Goal: Task Accomplishment & Management: Use online tool/utility

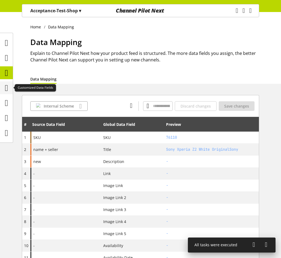
click at [8, 88] on icon at bounding box center [6, 87] width 3 height 11
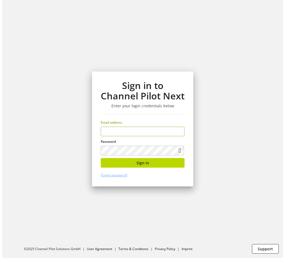
scroll to position [17, 0]
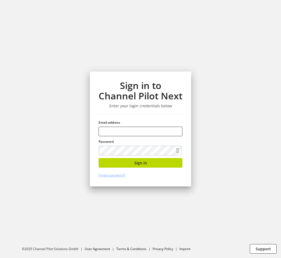
type input "**********"
click at [160, 157] on div "**********" at bounding box center [140, 128] width 101 height 115
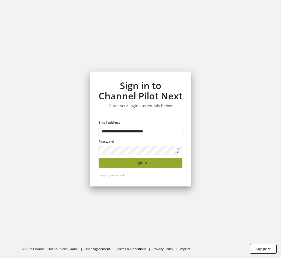
click at [160, 159] on button "Sign in" at bounding box center [140, 163] width 84 height 10
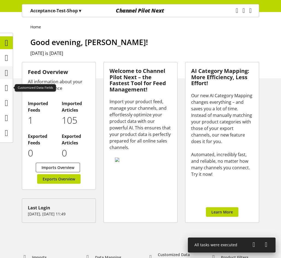
drag, startPoint x: 8, startPoint y: 82, endPoint x: 9, endPoint y: 72, distance: 10.5
click at [8, 82] on icon at bounding box center [6, 87] width 3 height 11
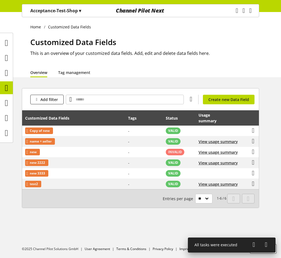
click at [72, 13] on p "Acceptance-Test-Shop ▾" at bounding box center [55, 10] width 51 height 7
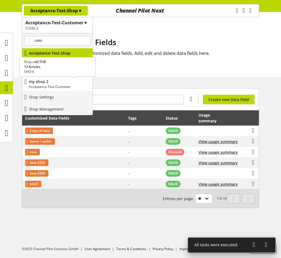
click at [52, 80] on p "my shop 2" at bounding box center [59, 82] width 61 height 6
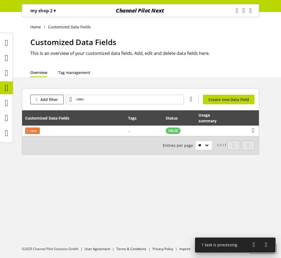
click at [47, 13] on p "my shop 2 ▾" at bounding box center [42, 10] width 25 height 7
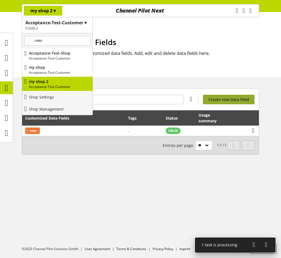
click at [247, 99] on span "Create new Data Field" at bounding box center [228, 100] width 41 height 6
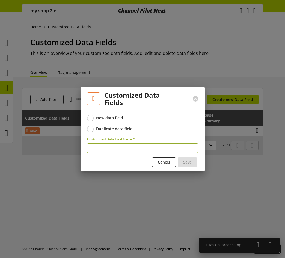
click at [100, 128] on div "Duplicate data field" at bounding box center [114, 128] width 37 height 5
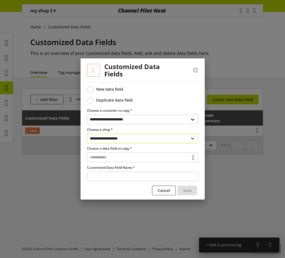
click at [146, 138] on select "**********" at bounding box center [142, 139] width 111 height 10
select select "**********"
click at [87, 134] on select "**********" at bounding box center [142, 139] width 111 height 10
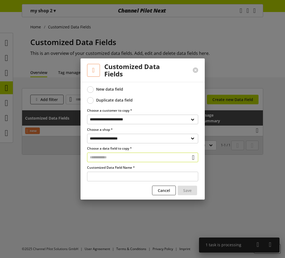
click at [139, 159] on input "text" at bounding box center [142, 157] width 111 height 10
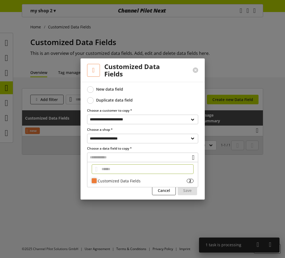
click at [129, 179] on div "Customized Data Fields" at bounding box center [142, 181] width 89 height 6
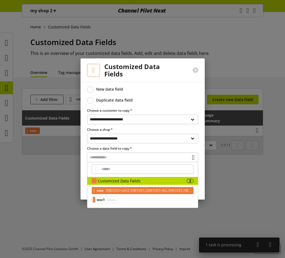
click at [119, 191] on span "DRESSES>LACE DRESSES|DRESSES>ALL DRESSES|NEW ARRIVALS" at bounding box center [148, 190] width 86 height 7
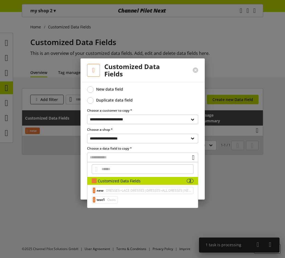
type input "**********"
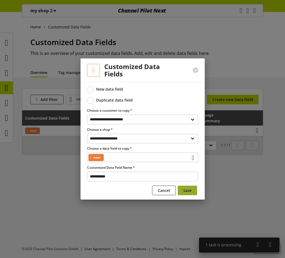
click at [185, 187] on span "Save" at bounding box center [187, 190] width 8 height 6
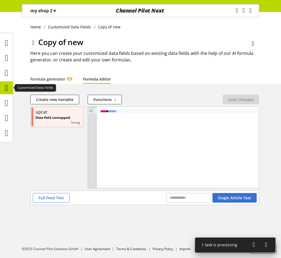
click at [8, 88] on icon at bounding box center [6, 87] width 3 height 11
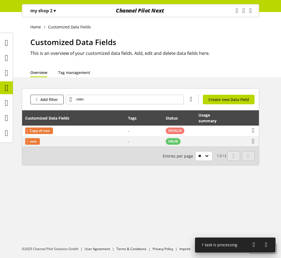
click at [44, 11] on p "my shop 2 ▾" at bounding box center [42, 10] width 25 height 7
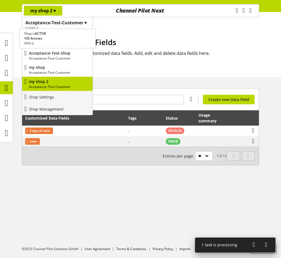
click at [47, 54] on p "Acceptance-Test-Shop" at bounding box center [59, 53] width 61 height 6
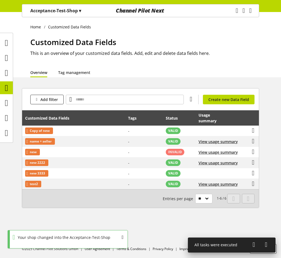
click at [71, 14] on div "Acceptance-Test-Shop ▾" at bounding box center [56, 11] width 64 height 10
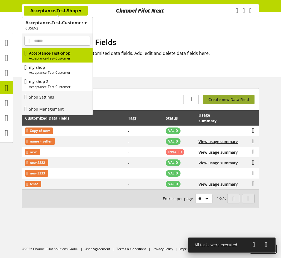
click at [229, 97] on span "Create new Data Field" at bounding box center [228, 100] width 41 height 6
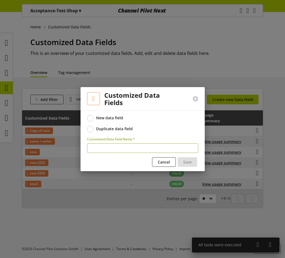
click at [116, 129] on div "Duplicate data field" at bounding box center [114, 128] width 37 height 5
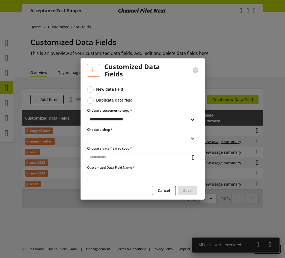
click at [151, 141] on select "**********" at bounding box center [142, 139] width 111 height 10
click at [87, 134] on select "**********" at bounding box center [142, 139] width 111 height 10
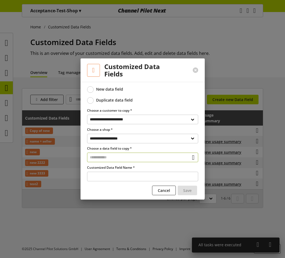
click at [140, 158] on input "text" at bounding box center [142, 157] width 111 height 10
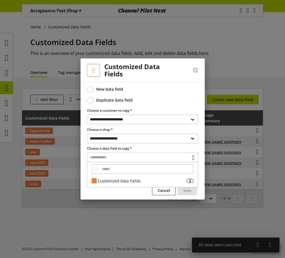
click at [133, 180] on div "Customized Data Fields" at bounding box center [142, 181] width 89 height 6
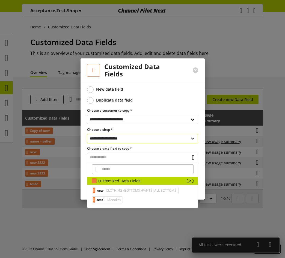
click at [132, 140] on select "**********" at bounding box center [142, 139] width 111 height 10
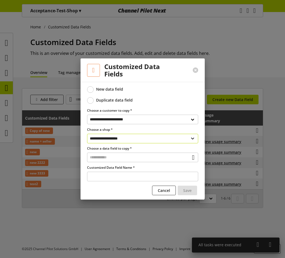
select select "**********"
click at [87, 134] on select "**********" at bounding box center [142, 139] width 111 height 10
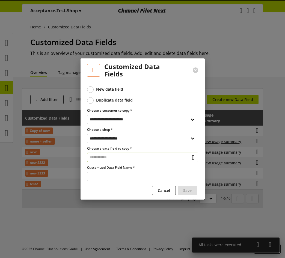
click at [127, 156] on input "text" at bounding box center [142, 157] width 111 height 10
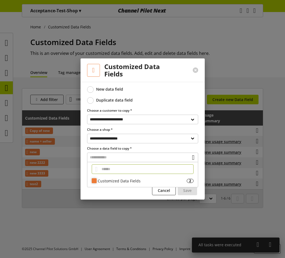
click at [125, 177] on div "Customized Data Fields 2" at bounding box center [142, 181] width 110 height 8
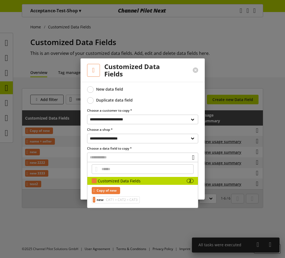
click at [116, 191] on span "Copy of new" at bounding box center [107, 190] width 20 height 7
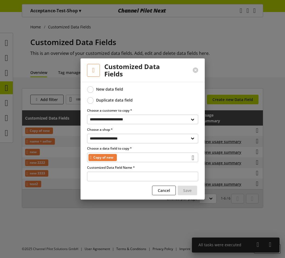
type input "**********"
click at [185, 188] on span "Save" at bounding box center [187, 190] width 8 height 6
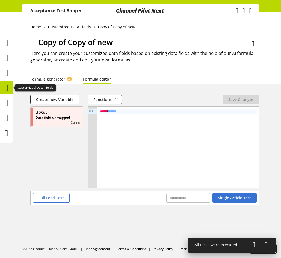
click at [5, 82] on icon at bounding box center [6, 87] width 3 height 11
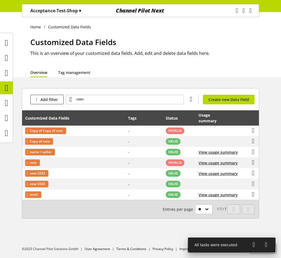
click at [262, 83] on div "Home Customized Data Fields Customized Data Fields This is an overview of your …" at bounding box center [140, 135] width 281 height 246
click at [8, 103] on icon at bounding box center [6, 102] width 3 height 11
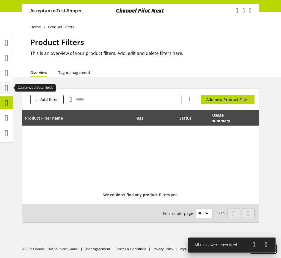
click at [5, 87] on icon at bounding box center [6, 87] width 3 height 11
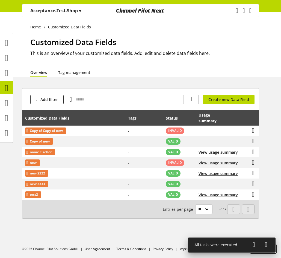
click at [81, 7] on p "Acceptance-Test-Shop ▾" at bounding box center [55, 10] width 51 height 7
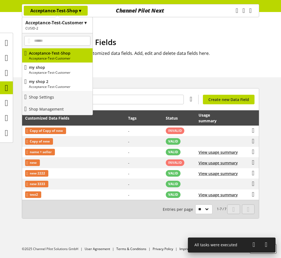
click at [154, 78] on div "Home Customized Data Fields Customized Data Fields This is an overview of your …" at bounding box center [140, 135] width 281 height 246
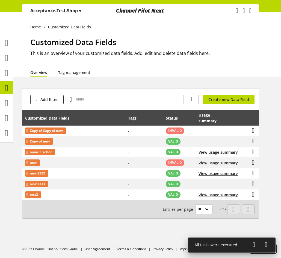
click at [80, 7] on div "Acceptance-Test-Shop ▾" at bounding box center [56, 11] width 64 height 10
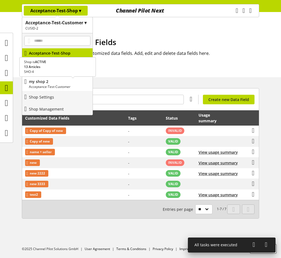
click at [54, 81] on p "my shop 2" at bounding box center [59, 82] width 61 height 6
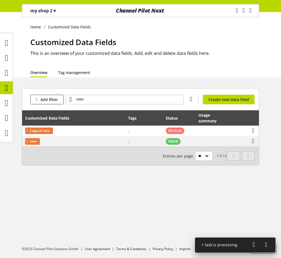
click at [53, 10] on p "my shop 2 ▾" at bounding box center [42, 10] width 25 height 7
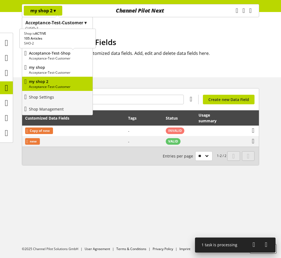
click at [57, 55] on p "Acceptance-Test-Shop" at bounding box center [59, 53] width 61 height 6
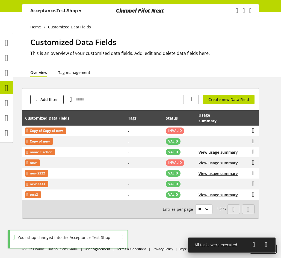
click at [58, 11] on p "Acceptance-Test-Shop ▾" at bounding box center [55, 10] width 51 height 7
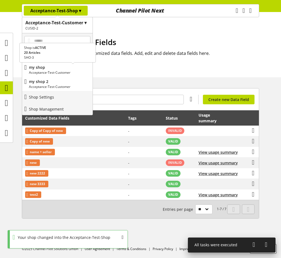
click at [51, 69] on p "my shop" at bounding box center [59, 67] width 61 height 6
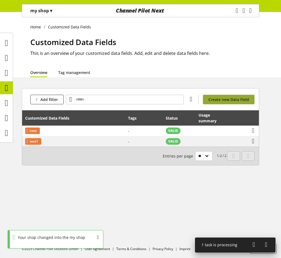
click at [233, 99] on span "Create new Data Field" at bounding box center [228, 100] width 41 height 6
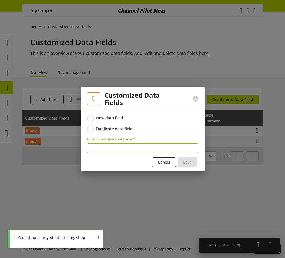
click at [98, 129] on div "Duplicate data field" at bounding box center [114, 128] width 37 height 5
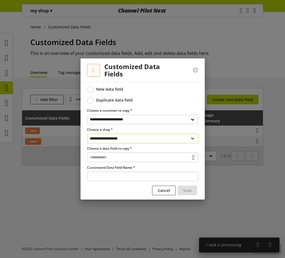
click at [125, 140] on select "**********" at bounding box center [142, 139] width 111 height 10
select select "**********"
click at [87, 134] on select "**********" at bounding box center [142, 139] width 111 height 10
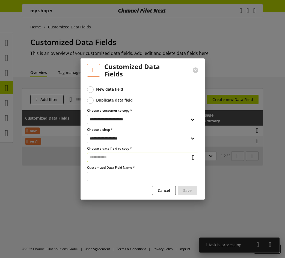
click at [128, 157] on input "text" at bounding box center [142, 157] width 111 height 10
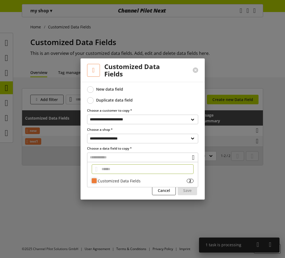
click at [120, 180] on div "Customized Data Fields" at bounding box center [142, 181] width 89 height 6
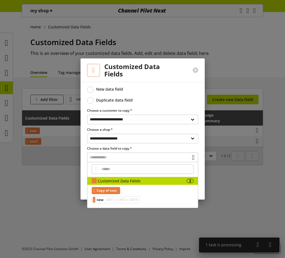
click at [116, 190] on span "Copy of new" at bounding box center [107, 190] width 20 height 7
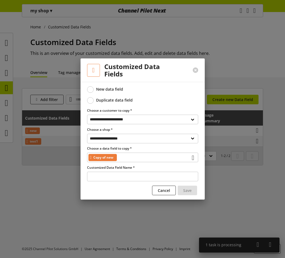
type input "**********"
click at [185, 191] on span "Save" at bounding box center [187, 190] width 8 height 6
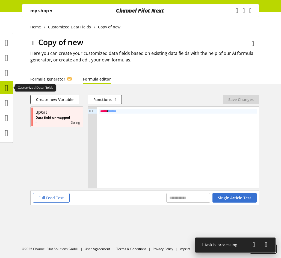
click at [5, 87] on icon at bounding box center [6, 87] width 3 height 11
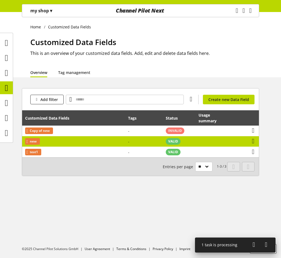
click at [93, 143] on td "new" at bounding box center [73, 141] width 103 height 11
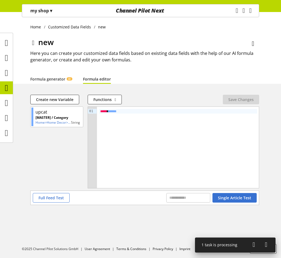
click at [103, 81] on link "Formula editor" at bounding box center [97, 79] width 28 height 6
click at [8, 89] on icon at bounding box center [6, 87] width 3 height 11
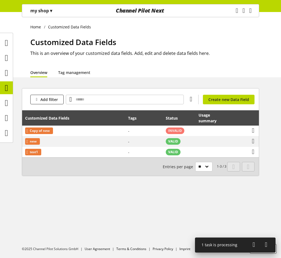
click at [41, 18] on div "Home Customized Data Fields Customized Data Fields This is an overview of your …" at bounding box center [140, 44] width 281 height 65
click at [50, 11] on span "▾" at bounding box center [51, 11] width 2 height 6
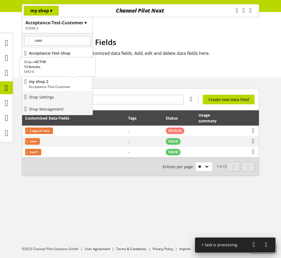
click at [56, 83] on p "my shop 2" at bounding box center [59, 82] width 61 height 6
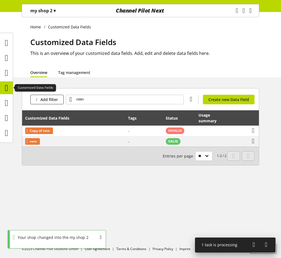
click at [7, 86] on icon at bounding box center [6, 87] width 3 height 11
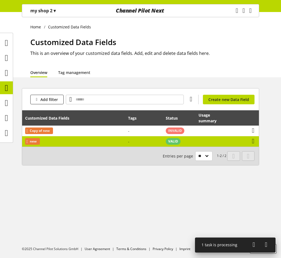
click at [120, 143] on td "new" at bounding box center [73, 141] width 103 height 10
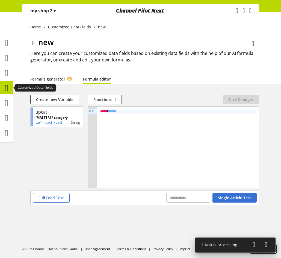
click at [5, 86] on icon at bounding box center [6, 87] width 3 height 11
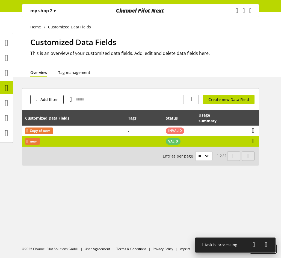
click at [184, 143] on td "VALID" at bounding box center [179, 141] width 33 height 10
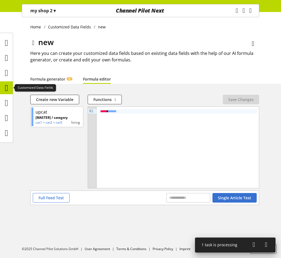
click at [7, 87] on icon at bounding box center [6, 87] width 3 height 11
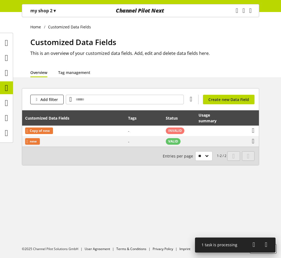
click at [58, 13] on div "my shop 2 ▾" at bounding box center [43, 11] width 38 height 10
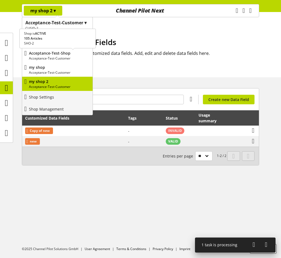
click at [64, 55] on p "Acceptance-Test-Shop" at bounding box center [59, 53] width 61 height 6
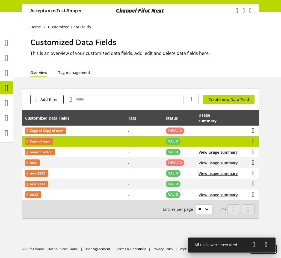
click at [79, 143] on td "Copy of new" at bounding box center [73, 141] width 103 height 11
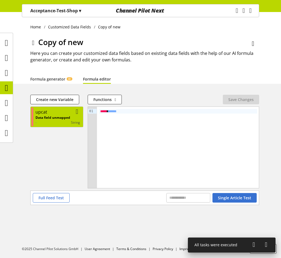
click at [49, 113] on div "upcat" at bounding box center [42, 112] width 14 height 7
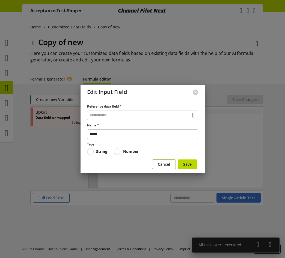
click at [171, 161] on button "Cancel" at bounding box center [164, 164] width 24 height 10
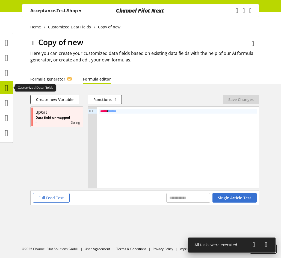
click at [7, 86] on icon at bounding box center [6, 87] width 3 height 11
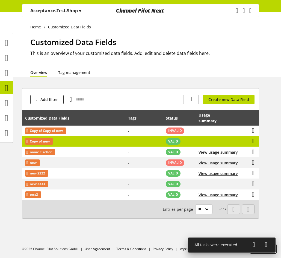
click at [110, 142] on td "Copy of new" at bounding box center [73, 141] width 103 height 11
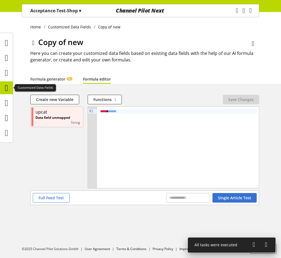
click at [7, 88] on icon at bounding box center [6, 87] width 3 height 11
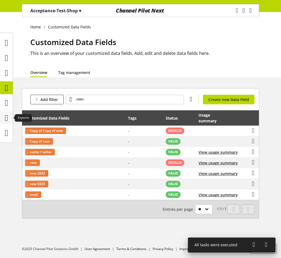
click at [11, 115] on div at bounding box center [6, 117] width 13 height 13
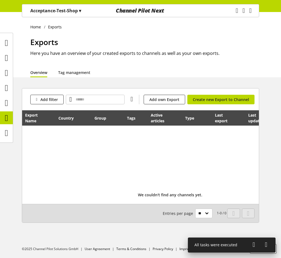
click at [56, 11] on p "Acceptance-Test-Shop ▾" at bounding box center [55, 10] width 51 height 7
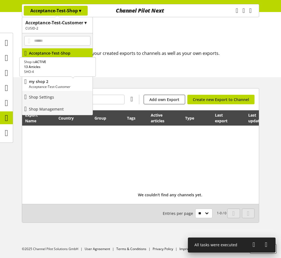
click at [57, 86] on p "Acceptance-Test-Customer" at bounding box center [59, 86] width 61 height 5
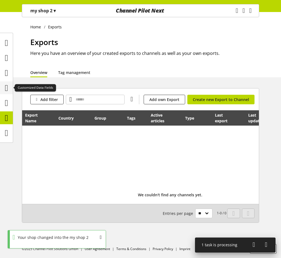
click at [8, 90] on icon at bounding box center [6, 87] width 3 height 11
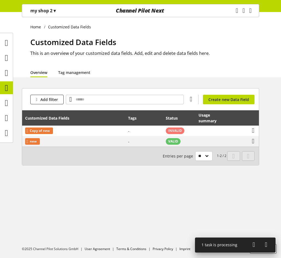
click at [50, 11] on p "my shop 2 ▾" at bounding box center [42, 10] width 25 height 7
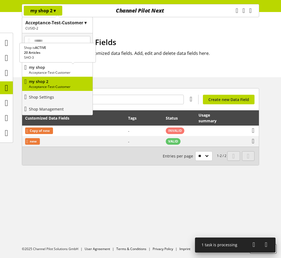
click at [50, 69] on p "my shop" at bounding box center [59, 67] width 61 height 6
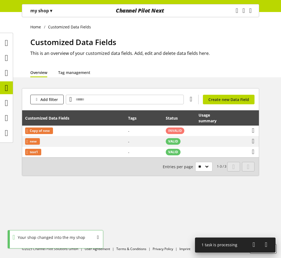
click at [52, 12] on span "▾" at bounding box center [51, 11] width 2 height 6
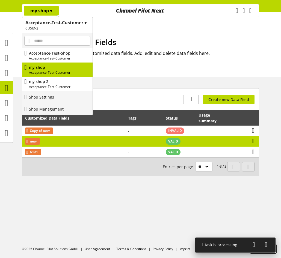
click at [253, 140] on icon at bounding box center [253, 141] width 2 height 10
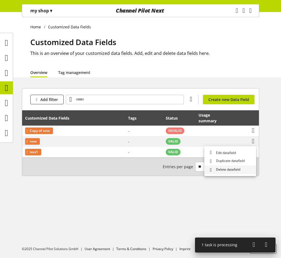
click at [229, 169] on span "Delete datafield" at bounding box center [227, 170] width 26 height 6
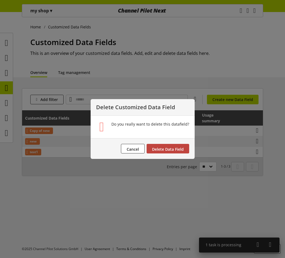
click at [173, 148] on span "Delete Data Field" at bounding box center [168, 148] width 32 height 5
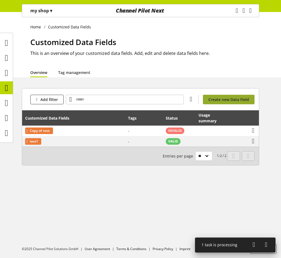
click at [220, 102] on span "Create new Data Field" at bounding box center [228, 100] width 41 height 6
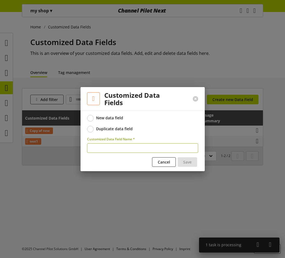
click at [108, 127] on div "Duplicate data field" at bounding box center [114, 128] width 37 height 5
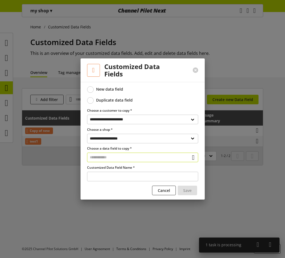
click at [120, 156] on input "text" at bounding box center [142, 157] width 111 height 10
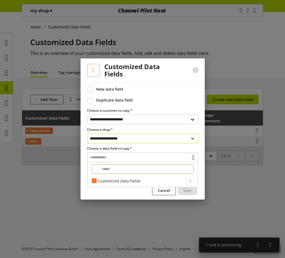
click at [127, 135] on select "**********" at bounding box center [142, 139] width 111 height 10
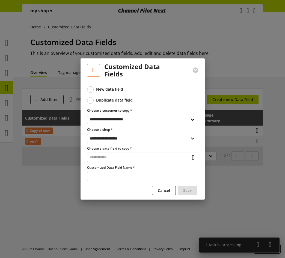
select select "**********"
click at [87, 134] on select "**********" at bounding box center [142, 139] width 111 height 10
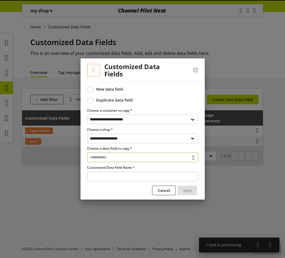
click at [119, 158] on input "text" at bounding box center [142, 157] width 111 height 10
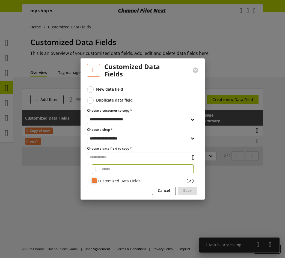
click at [118, 181] on div "Customized Data Fields" at bounding box center [142, 181] width 89 height 6
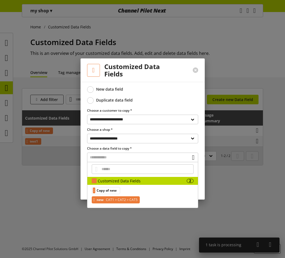
click at [107, 199] on div "new CAT1 > CAT2 > CAT5" at bounding box center [116, 199] width 48 height 7
type input "***"
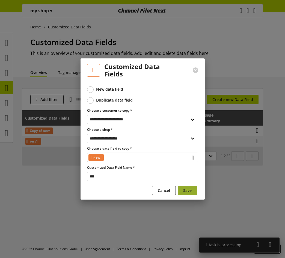
click at [190, 190] on span "Save" at bounding box center [187, 190] width 8 height 6
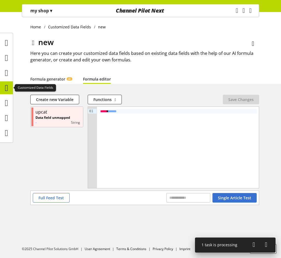
click at [7, 87] on icon at bounding box center [6, 87] width 3 height 11
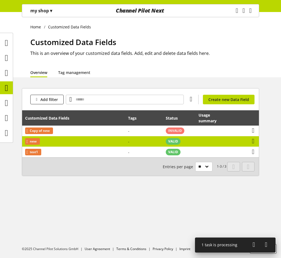
click at [137, 142] on td "-" at bounding box center [144, 141] width 38 height 11
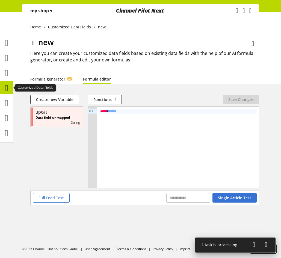
click at [5, 88] on icon at bounding box center [6, 87] width 3 height 11
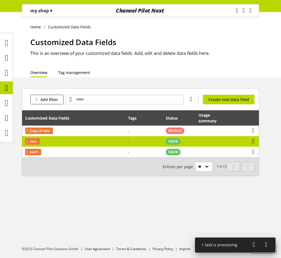
click at [254, 140] on icon at bounding box center [253, 141] width 2 height 10
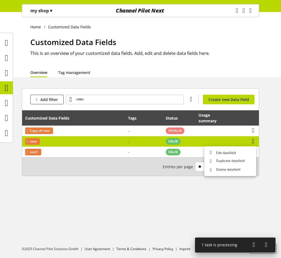
click at [254, 140] on icon at bounding box center [253, 141] width 2 height 10
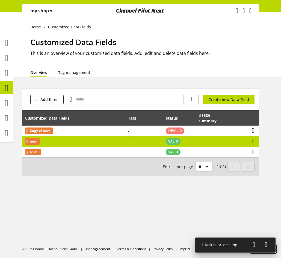
click at [78, 142] on td "new" at bounding box center [73, 141] width 103 height 11
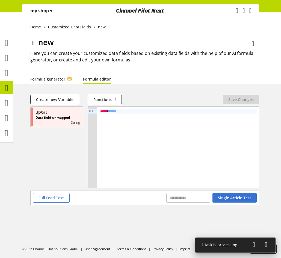
click at [11, 90] on div at bounding box center [6, 87] width 13 height 13
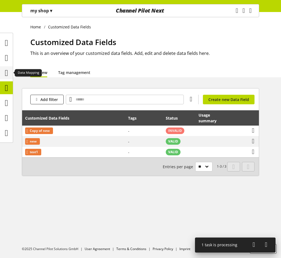
click at [0, 77] on div at bounding box center [6, 72] width 13 height 13
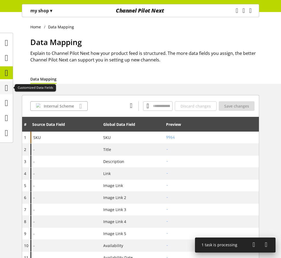
click at [8, 87] on icon at bounding box center [6, 87] width 3 height 11
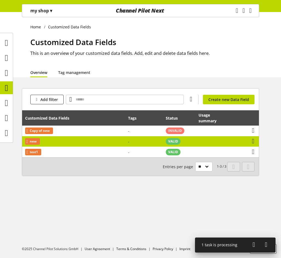
click at [143, 145] on td "-" at bounding box center [144, 141] width 38 height 11
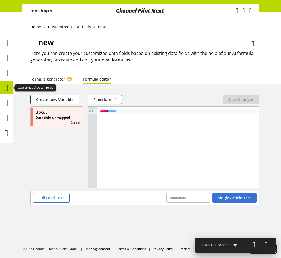
click at [7, 89] on icon at bounding box center [6, 87] width 3 height 11
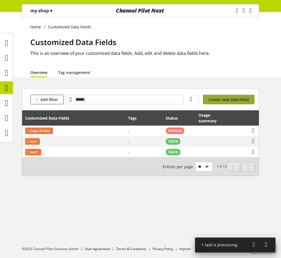
drag, startPoint x: 190, startPoint y: 97, endPoint x: 215, endPoint y: 97, distance: 25.4
click at [212, 97] on div "Add filter You don't have permission to create a data field. Create new Data Fi…" at bounding box center [140, 99] width 236 height 22
click at [245, 78] on div "Home Customized Data Fields Customized Data Fields This is an overview of your …" at bounding box center [140, 135] width 281 height 246
click at [217, 108] on div "Add filter You don't have permission to create a data field. Create new Data Fi…" at bounding box center [140, 99] width 236 height 22
click at [219, 104] on link "Create new Data Field" at bounding box center [229, 100] width 52 height 10
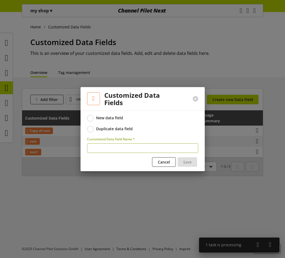
click at [127, 128] on div "Duplicate data field" at bounding box center [114, 128] width 37 height 5
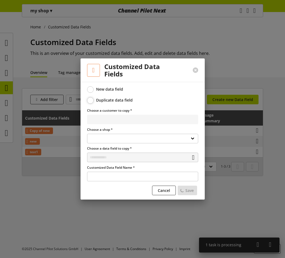
select select "**********"
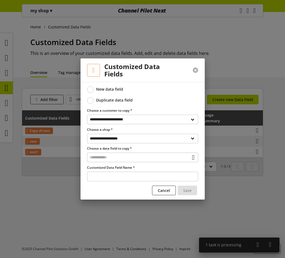
click at [194, 72] on button at bounding box center [195, 69] width 5 height 5
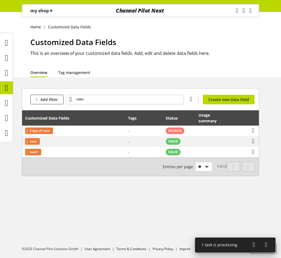
click at [44, 13] on p "my shop ▾" at bounding box center [41, 10] width 22 height 7
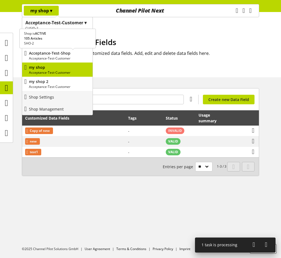
click at [52, 52] on p "Acceptance-Test-Shop" at bounding box center [59, 53] width 61 height 6
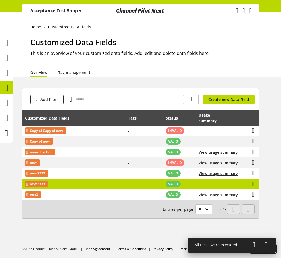
click at [142, 184] on td "-" at bounding box center [144, 184] width 38 height 11
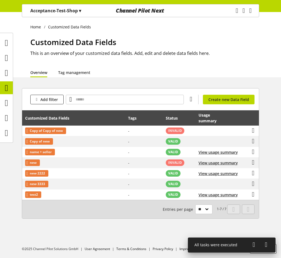
click at [58, 8] on p "Acceptance-Test-Shop ▾" at bounding box center [55, 10] width 51 height 7
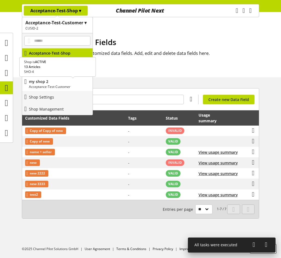
click at [66, 79] on p "my shop 2" at bounding box center [59, 82] width 61 height 6
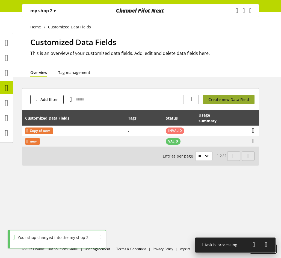
click at [220, 98] on span "Create new Data Field" at bounding box center [228, 100] width 41 height 6
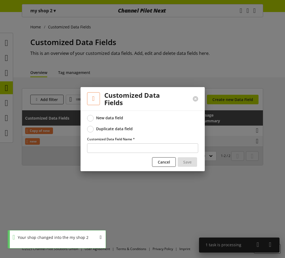
click at [134, 127] on label "Duplicate data field" at bounding box center [142, 129] width 111 height 7
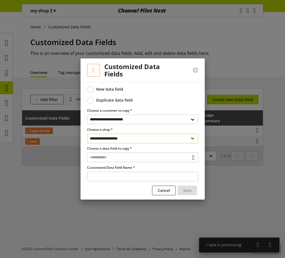
click at [127, 140] on select "**********" at bounding box center [142, 139] width 111 height 10
select select "**********"
click at [87, 134] on select "**********" at bounding box center [142, 139] width 111 height 10
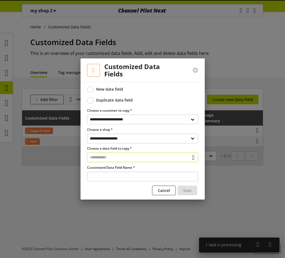
click at [121, 157] on input "text" at bounding box center [142, 157] width 111 height 10
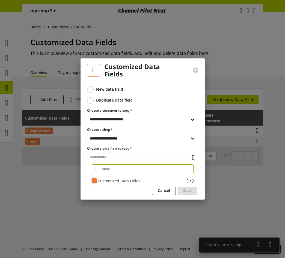
click at [116, 178] on div "Customized Data Fields" at bounding box center [142, 181] width 89 height 6
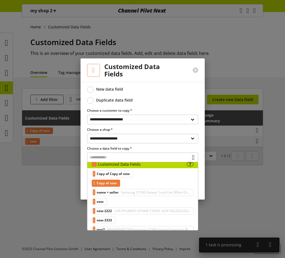
scroll to position [24, 0]
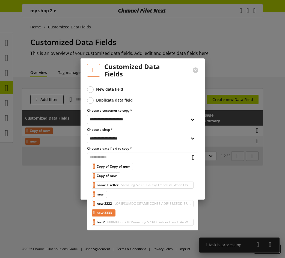
click at [112, 210] on span "new 3333" at bounding box center [104, 212] width 15 height 7
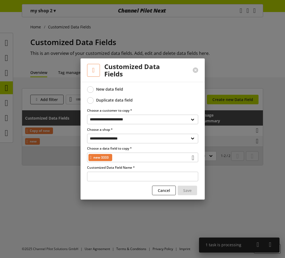
type input "********"
click at [188, 189] on span "Save" at bounding box center [187, 190] width 8 height 6
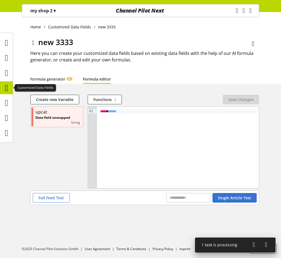
click at [8, 87] on icon at bounding box center [6, 87] width 3 height 11
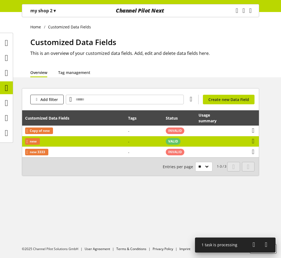
click at [86, 143] on td "new" at bounding box center [73, 141] width 103 height 11
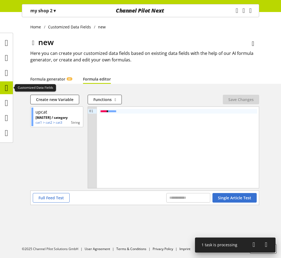
click at [8, 88] on icon at bounding box center [6, 87] width 3 height 11
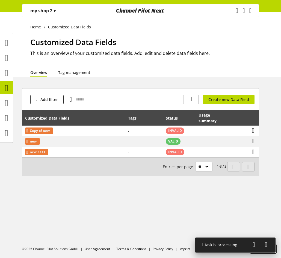
click at [50, 13] on p "my shop 2 ▾" at bounding box center [42, 10] width 25 height 7
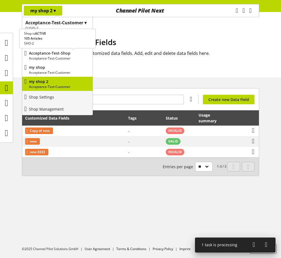
click at [56, 59] on p "Acceptance-Test-Customer" at bounding box center [59, 58] width 61 height 5
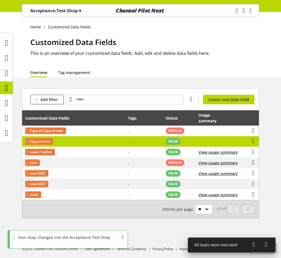
click at [92, 144] on td "Copy of new" at bounding box center [73, 141] width 103 height 11
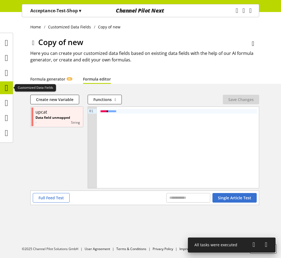
click at [5, 87] on icon at bounding box center [6, 87] width 3 height 11
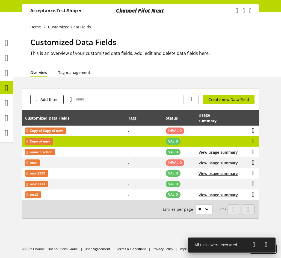
click at [97, 142] on td "Copy of new" at bounding box center [73, 141] width 103 height 11
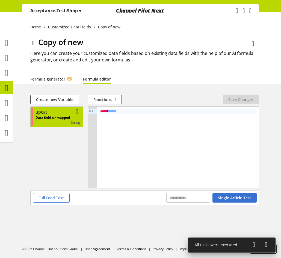
click at [54, 115] on p "Data field unmapped" at bounding box center [52, 117] width 35 height 5
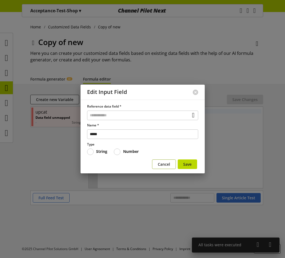
click at [163, 164] on span "Cancel" at bounding box center [164, 164] width 12 height 6
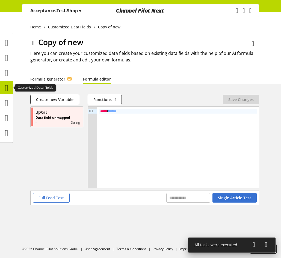
click at [5, 83] on icon at bounding box center [6, 87] width 3 height 11
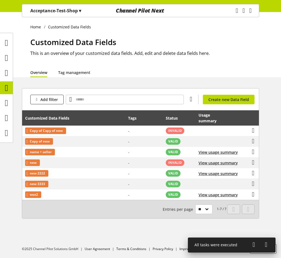
click at [76, 14] on div "Acceptance-Test-Shop ▾" at bounding box center [56, 11] width 64 height 10
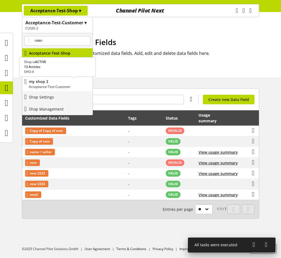
click at [61, 81] on p "my shop 2" at bounding box center [59, 82] width 61 height 6
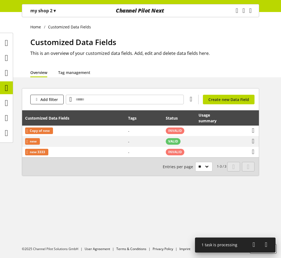
click at [237, 94] on div "Add filter You don't have permission to create a data field. Create new Data Fi…" at bounding box center [140, 99] width 236 height 22
click at [239, 99] on span "Create new Data Field" at bounding box center [228, 100] width 41 height 6
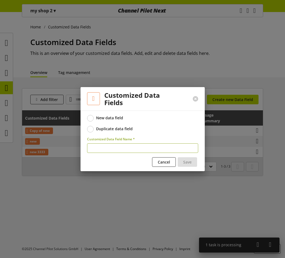
click at [96, 130] on div "Duplicate data field" at bounding box center [114, 128] width 37 height 5
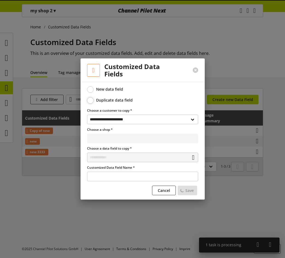
select select "**********"
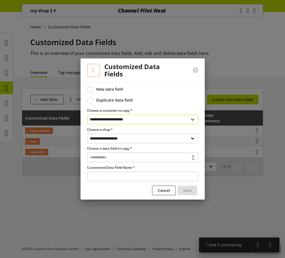
click at [165, 123] on select "**********" at bounding box center [142, 120] width 111 height 10
click at [165, 121] on select "**********" at bounding box center [142, 120] width 111 height 10
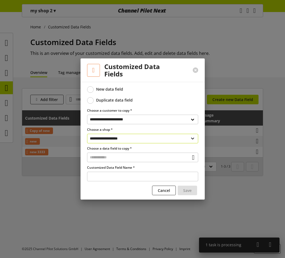
click at [148, 140] on select "**********" at bounding box center [142, 139] width 111 height 10
click at [167, 190] on span "Cancel" at bounding box center [164, 190] width 12 height 6
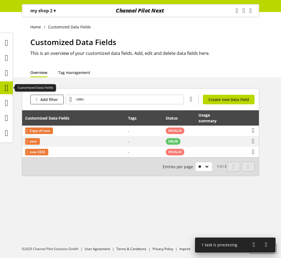
click at [6, 90] on icon at bounding box center [6, 87] width 3 height 11
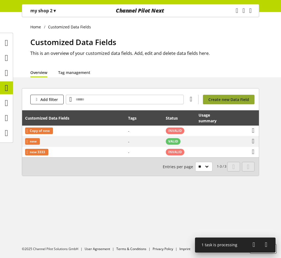
click at [228, 101] on span "Create new Data Field" at bounding box center [228, 100] width 41 height 6
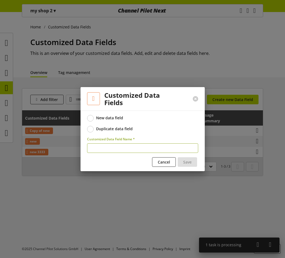
click at [125, 131] on div "Duplicate data field" at bounding box center [114, 128] width 37 height 5
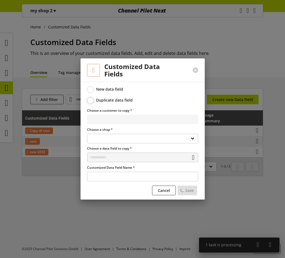
select select "**********"
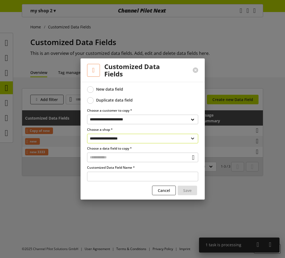
click at [129, 135] on select "**********" at bounding box center [142, 139] width 111 height 10
click at [132, 134] on select "**********" at bounding box center [142, 139] width 111 height 10
click at [132, 137] on select "**********" at bounding box center [142, 139] width 111 height 10
select select "**********"
click at [87, 134] on select "**********" at bounding box center [142, 139] width 111 height 10
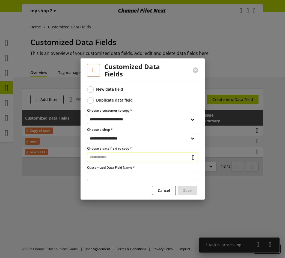
click at [141, 157] on input "text" at bounding box center [142, 157] width 111 height 10
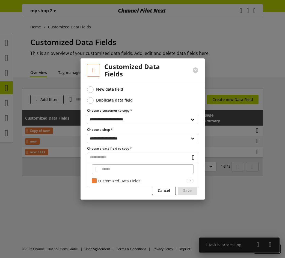
click at [139, 176] on div "Customized Data Fields 7 Copy of Copy of new Copy of new name + seller Apple iP…" at bounding box center [142, 174] width 111 height 25
click at [139, 181] on div "Customized Data Fields" at bounding box center [142, 181] width 89 height 6
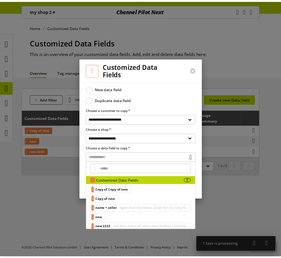
scroll to position [24, 0]
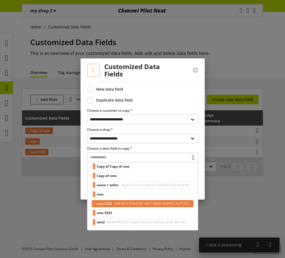
click at [116, 203] on span at bounding box center [152, 203] width 78 height 7
type input "********"
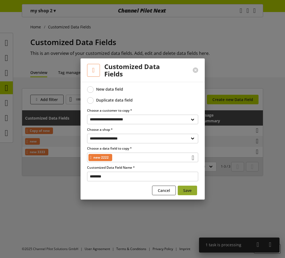
click at [193, 190] on button "Save" at bounding box center [187, 190] width 19 height 10
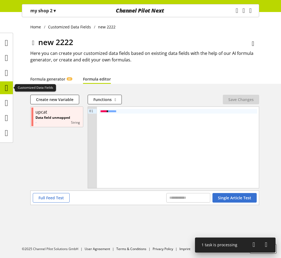
click at [6, 86] on icon at bounding box center [6, 87] width 3 height 11
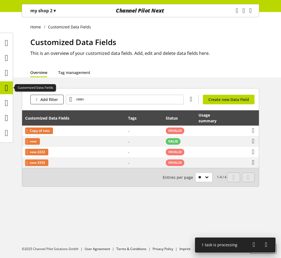
click at [5, 86] on icon at bounding box center [6, 87] width 3 height 11
click at [7, 60] on icon at bounding box center [6, 57] width 3 height 11
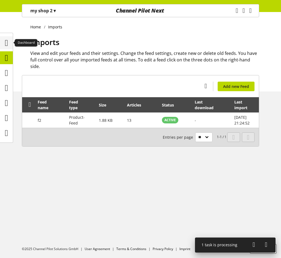
click at [8, 46] on icon at bounding box center [6, 42] width 3 height 11
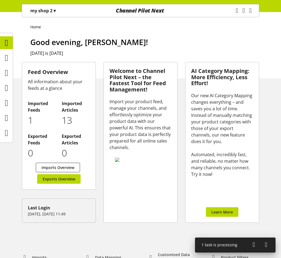
click at [6, 64] on ul at bounding box center [6, 87] width 13 height 103
click at [6, 59] on icon at bounding box center [6, 57] width 3 height 11
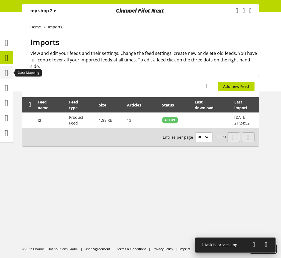
click at [7, 71] on icon at bounding box center [6, 72] width 3 height 11
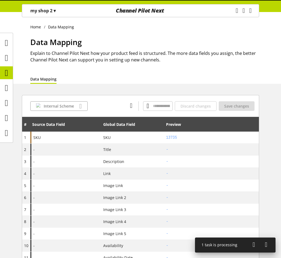
click at [51, 20] on div "Home Data Mapping Data Mapping Explain to Channel Pilot Next how your product f…" at bounding box center [140, 48] width 281 height 72
click at [53, 14] on div "my shop 2 ▾" at bounding box center [43, 11] width 38 height 10
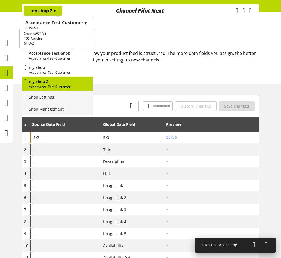
click at [52, 56] on p "Acceptance-Test-Customer" at bounding box center [59, 58] width 61 height 5
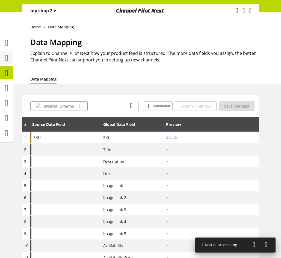
click at [6, 62] on icon at bounding box center [6, 57] width 3 height 11
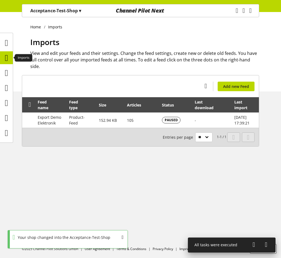
click at [8, 56] on icon at bounding box center [6, 57] width 3 height 11
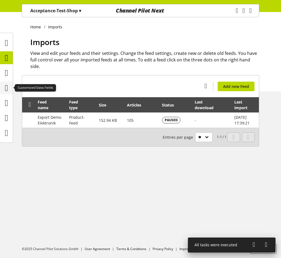
click at [8, 89] on icon at bounding box center [6, 87] width 3 height 11
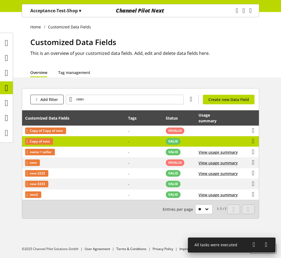
click at [97, 139] on td "Copy of new" at bounding box center [73, 141] width 103 height 11
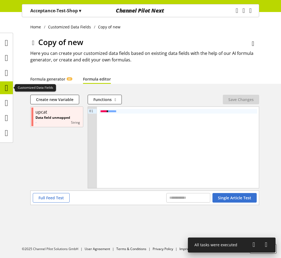
click at [5, 86] on icon at bounding box center [6, 87] width 3 height 11
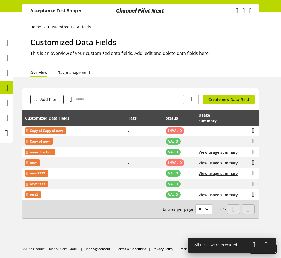
click at [68, 9] on p "Acceptance-Test-Shop ▾" at bounding box center [55, 10] width 51 height 7
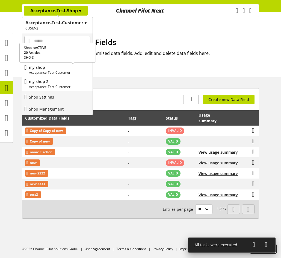
click at [56, 71] on p "Acceptance-Test-Customer" at bounding box center [59, 72] width 61 height 5
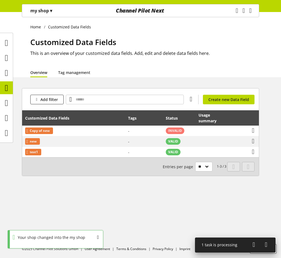
click at [68, 11] on div "my shop ▾ Acceptance-Test-Customer ▾ CUSID-2 All customers Acceptance-Test-Cust…" at bounding box center [61, 10] width 78 height 13
click at [56, 12] on div "my shop ▾" at bounding box center [41, 11] width 35 height 10
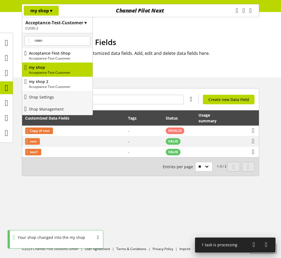
click at [47, 81] on p "my shop 2" at bounding box center [59, 82] width 61 height 6
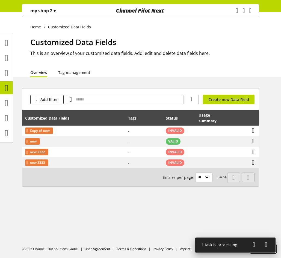
click at [48, 9] on p "my shop 2 ▾" at bounding box center [42, 10] width 25 height 7
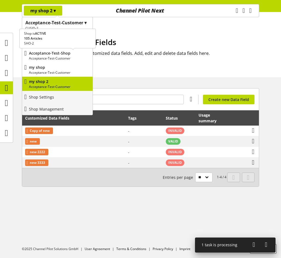
click at [67, 55] on p "Acceptance-Test-Shop" at bounding box center [59, 53] width 61 height 6
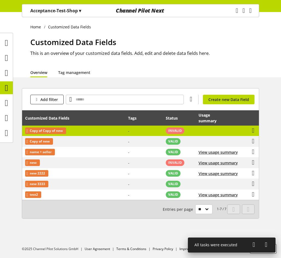
click at [77, 132] on td "Copy of Copy of new" at bounding box center [73, 130] width 103 height 11
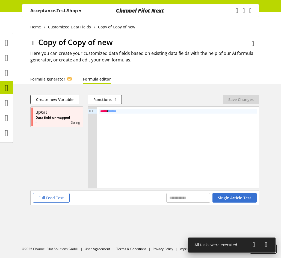
click at [70, 7] on div "Acceptance-Test-Shop ▾" at bounding box center [56, 11] width 64 height 10
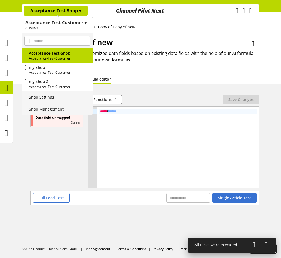
click at [59, 99] on link "Shop Settings" at bounding box center [57, 97] width 70 height 12
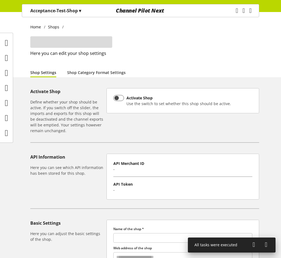
type input "**********"
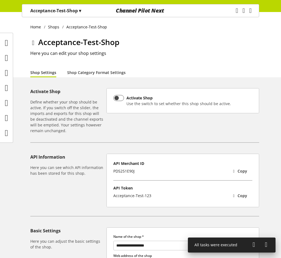
click at [70, 12] on p "Acceptance-Test-Shop ▾" at bounding box center [55, 10] width 51 height 7
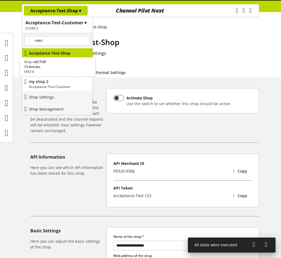
click at [51, 89] on div "my shop 2 Acceptance-Test-Customer" at bounding box center [57, 84] width 70 height 14
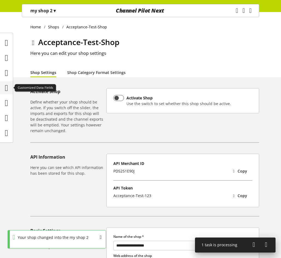
click at [8, 86] on icon at bounding box center [6, 87] width 3 height 11
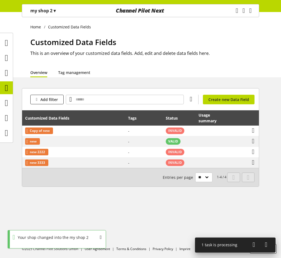
click at [215, 92] on div "Add filter You don't have permission to create a data field. Create new Data Fi…" at bounding box center [140, 99] width 236 height 22
click at [218, 99] on span "Create new Data Field" at bounding box center [228, 100] width 41 height 6
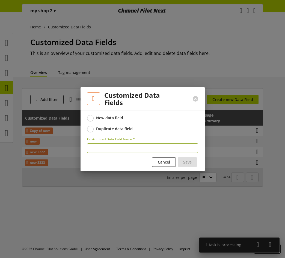
click at [119, 126] on label "Duplicate data field" at bounding box center [142, 129] width 111 height 7
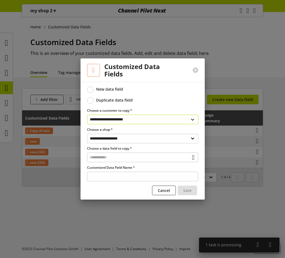
click at [144, 120] on select "**********" at bounding box center [142, 120] width 111 height 10
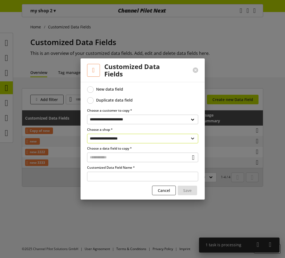
click at [143, 137] on select "**********" at bounding box center [142, 139] width 111 height 10
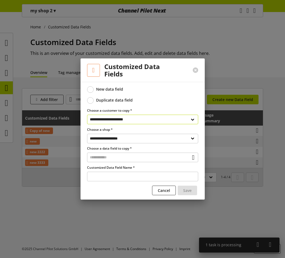
click at [149, 110] on label "Choose a customer to copy *" at bounding box center [142, 110] width 111 height 5
click at [151, 120] on select "**********" at bounding box center [142, 120] width 111 height 10
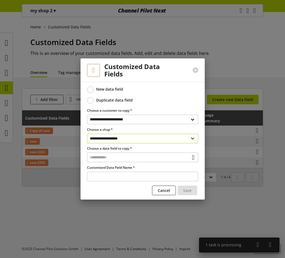
click at [125, 138] on select "**********" at bounding box center [142, 139] width 111 height 10
select select "**********"
click at [87, 134] on select "**********" at bounding box center [142, 139] width 111 height 10
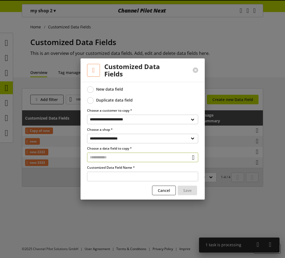
click at [130, 158] on input "text" at bounding box center [142, 157] width 111 height 10
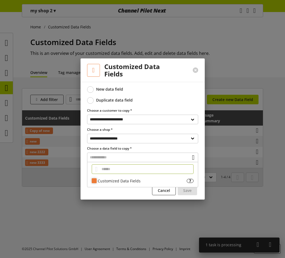
click at [127, 178] on div "Customized Data Fields" at bounding box center [142, 181] width 89 height 6
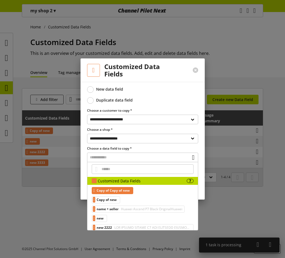
click at [128, 190] on span "Copy of Copy of new" at bounding box center [113, 190] width 33 height 7
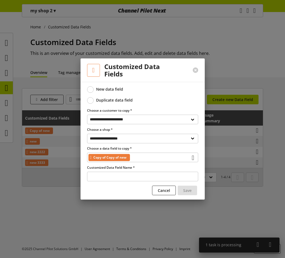
type input "**********"
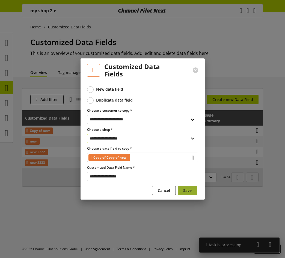
drag, startPoint x: 185, startPoint y: 190, endPoint x: 142, endPoint y: 141, distance: 65.7
click at [142, 141] on form "**********" at bounding box center [142, 141] width 111 height 111
click at [143, 136] on select "**********" at bounding box center [142, 139] width 111 height 10
click at [87, 134] on select "**********" at bounding box center [142, 139] width 111 height 10
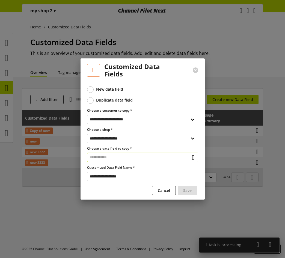
click at [119, 159] on input "text" at bounding box center [142, 157] width 111 height 10
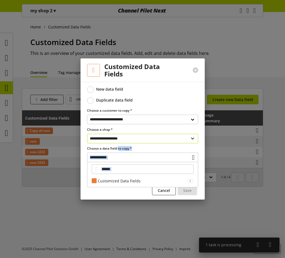
drag, startPoint x: 120, startPoint y: 174, endPoint x: 118, endPoint y: 142, distance: 32.0
click at [118, 143] on form "**********" at bounding box center [142, 141] width 111 height 111
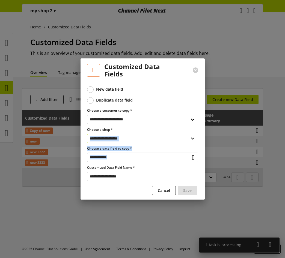
click at [121, 136] on select "**********" at bounding box center [142, 139] width 111 height 10
select select "**********"
click at [87, 134] on select "**********" at bounding box center [142, 139] width 111 height 10
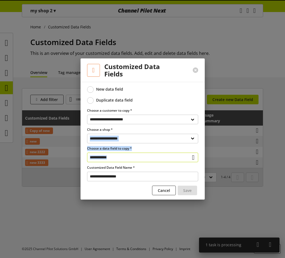
click at [120, 155] on input "text" at bounding box center [142, 157] width 111 height 10
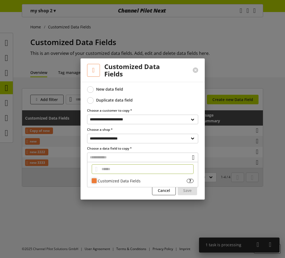
click at [123, 179] on div "Customized Data Fields" at bounding box center [142, 181] width 89 height 6
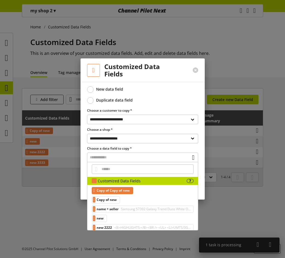
click at [122, 193] on span "Copy of Copy of new" at bounding box center [113, 190] width 33 height 7
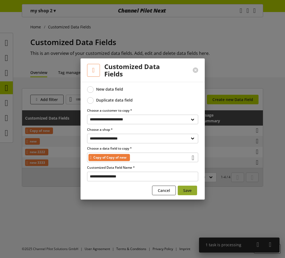
click at [180, 194] on button "Save" at bounding box center [187, 190] width 19 height 10
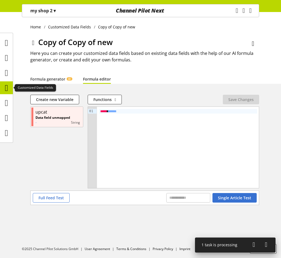
click at [8, 88] on icon at bounding box center [6, 87] width 3 height 11
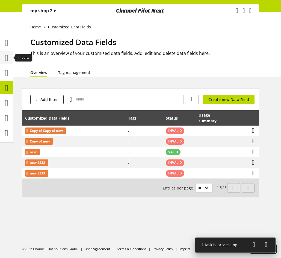
click at [11, 58] on div at bounding box center [6, 57] width 13 height 13
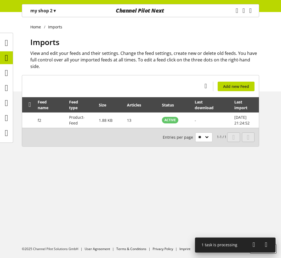
click at [44, 12] on p "my shop 2 ▾" at bounding box center [42, 10] width 25 height 7
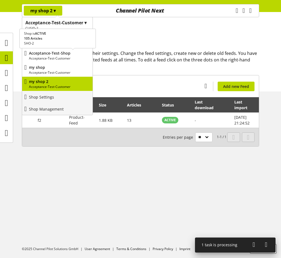
click at [62, 57] on p "Acceptance-Test-Customer" at bounding box center [59, 58] width 61 height 5
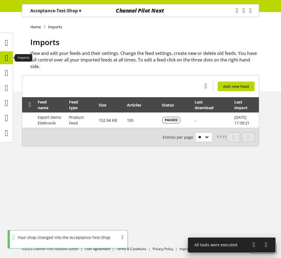
click at [5, 54] on icon at bounding box center [6, 57] width 3 height 11
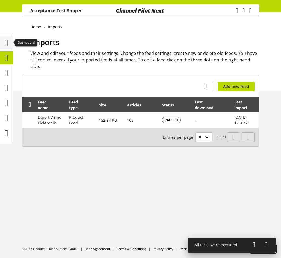
click at [8, 41] on icon at bounding box center [6, 42] width 3 height 11
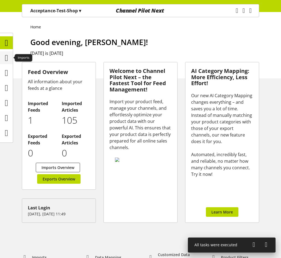
click at [8, 58] on icon at bounding box center [6, 57] width 3 height 11
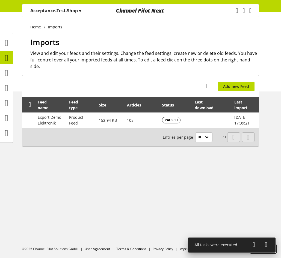
click at [60, 8] on p "Acceptance-Test-Shop ▾" at bounding box center [55, 10] width 51 height 7
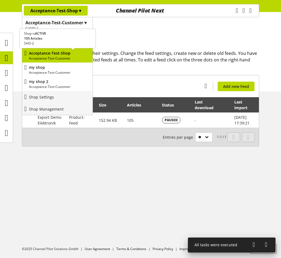
click at [61, 53] on p "Acceptance-Test-Shop" at bounding box center [59, 53] width 61 height 6
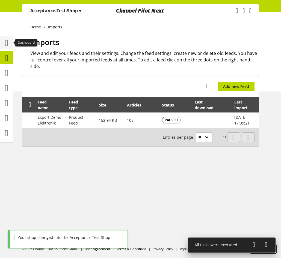
click at [5, 42] on icon at bounding box center [6, 42] width 3 height 11
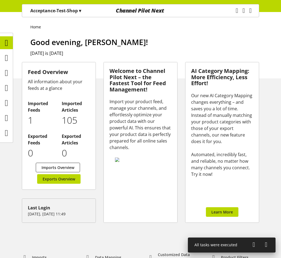
click at [72, 13] on p "Acceptance-Test-Shop ▾" at bounding box center [55, 10] width 51 height 7
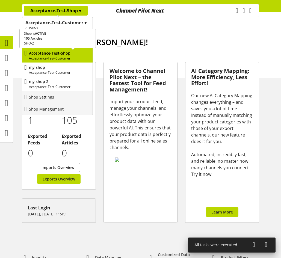
click at [77, 49] on div "Acceptance-Test-Shop Acceptance-Test-Customer" at bounding box center [57, 55] width 70 height 14
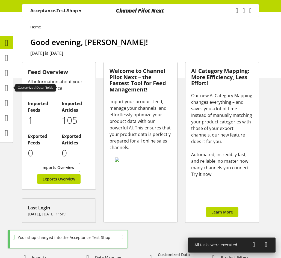
click at [7, 95] on ul at bounding box center [6, 87] width 13 height 103
click at [8, 88] on icon at bounding box center [6, 87] width 3 height 11
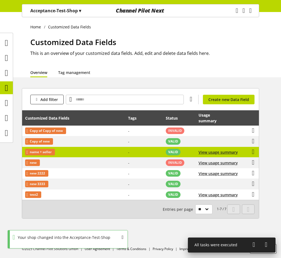
click at [42, 149] on td "name + seller" at bounding box center [73, 152] width 103 height 11
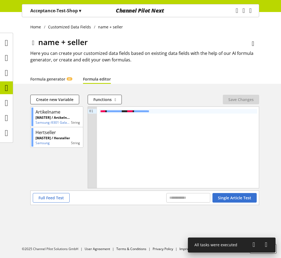
click at [7, 85] on icon at bounding box center [6, 87] width 3 height 11
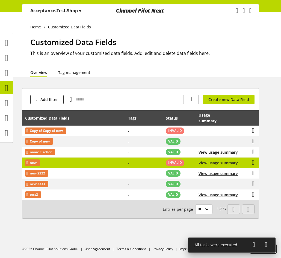
click at [88, 163] on td "new" at bounding box center [73, 162] width 103 height 11
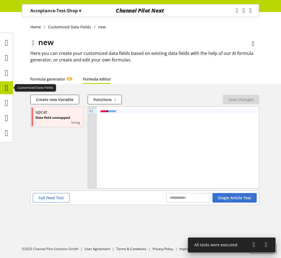
click at [8, 89] on icon at bounding box center [6, 87] width 3 height 11
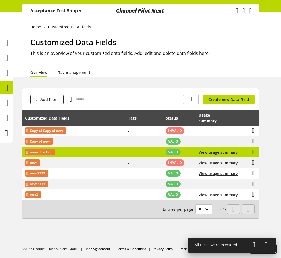
click at [62, 151] on td "name + seller" at bounding box center [73, 152] width 103 height 11
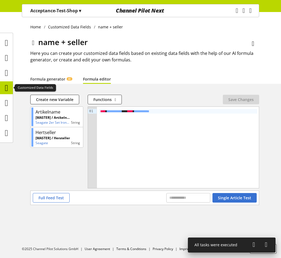
click at [12, 87] on div at bounding box center [6, 87] width 13 height 13
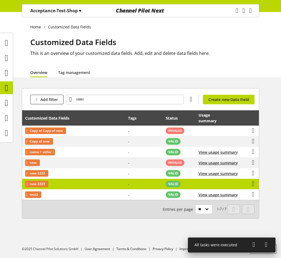
click at [88, 184] on td "new 3333" at bounding box center [73, 184] width 103 height 11
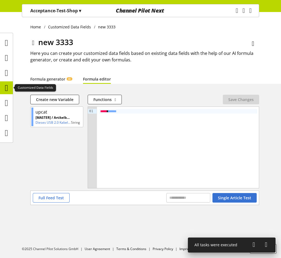
click at [8, 88] on icon at bounding box center [6, 87] width 3 height 11
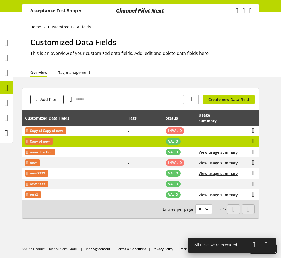
click at [128, 146] on td "-" at bounding box center [144, 141] width 38 height 11
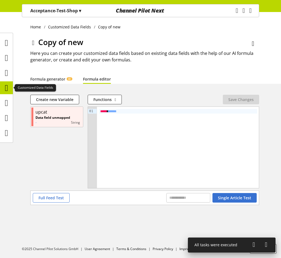
click at [6, 85] on icon at bounding box center [6, 87] width 3 height 11
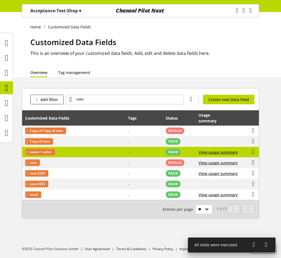
click at [89, 154] on td "name + seller" at bounding box center [73, 152] width 103 height 11
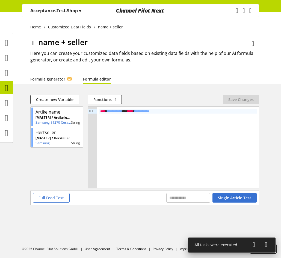
click at [5, 87] on icon at bounding box center [6, 87] width 3 height 11
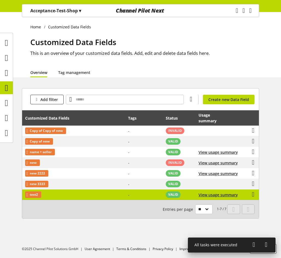
click at [97, 195] on td "test2" at bounding box center [73, 194] width 103 height 10
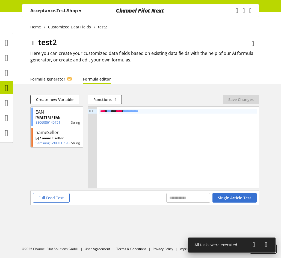
click at [8, 89] on icon at bounding box center [6, 87] width 3 height 11
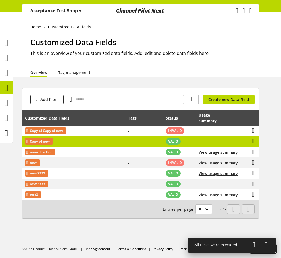
click at [96, 139] on td "Copy of new" at bounding box center [73, 141] width 103 height 11
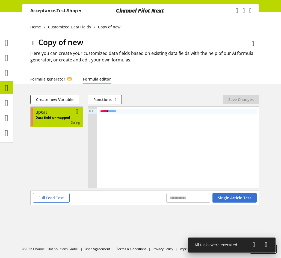
click at [57, 115] on p "Data field unmapped" at bounding box center [52, 117] width 35 height 5
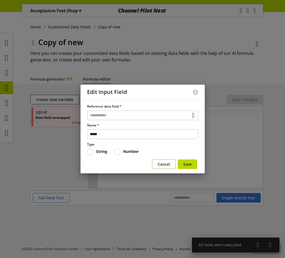
click at [161, 164] on span "Cancel" at bounding box center [164, 164] width 12 height 6
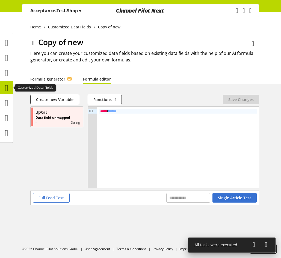
click at [5, 88] on icon at bounding box center [6, 87] width 3 height 11
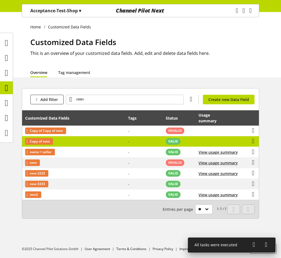
click at [90, 142] on td "Copy of new" at bounding box center [73, 141] width 103 height 11
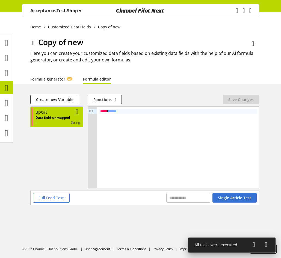
click at [55, 112] on div "upcat" at bounding box center [57, 112] width 44 height 7
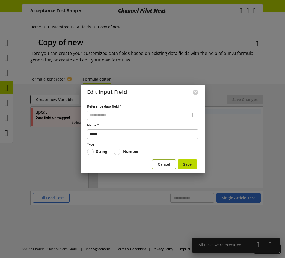
click at [164, 163] on span "Cancel" at bounding box center [164, 164] width 12 height 6
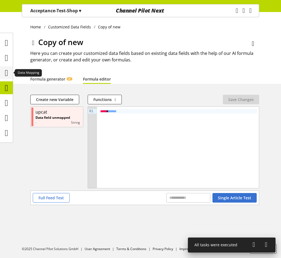
click at [8, 71] on icon at bounding box center [6, 72] width 3 height 11
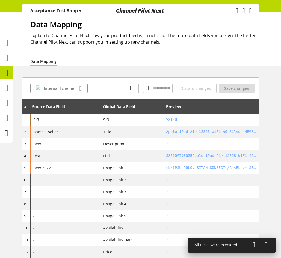
scroll to position [27, 0]
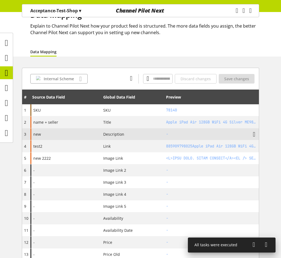
click at [71, 133] on div "new" at bounding box center [65, 134] width 71 height 12
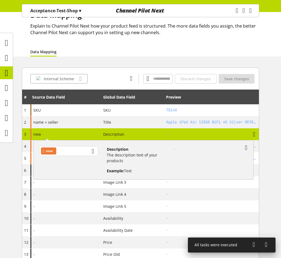
click at [72, 152] on div "new" at bounding box center [69, 151] width 58 height 10
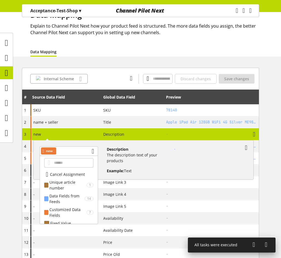
click at [67, 176] on span "Cancel Assignment" at bounding box center [67, 174] width 35 height 6
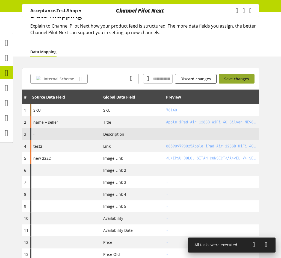
click at [241, 80] on span "Save changes" at bounding box center [236, 79] width 25 height 6
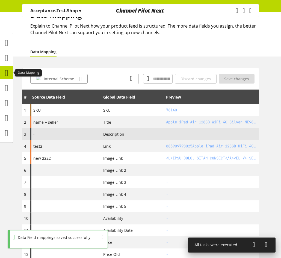
click at [8, 73] on icon at bounding box center [6, 72] width 3 height 11
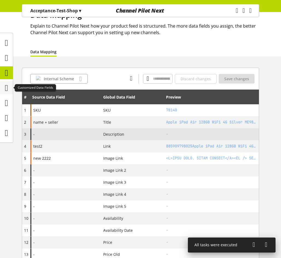
click at [8, 88] on icon at bounding box center [6, 87] width 3 height 11
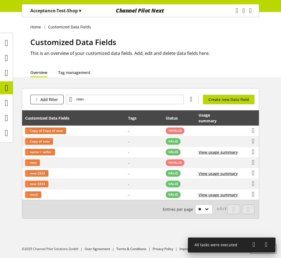
click at [13, 72] on div "Home Customized Data Fields Customized Data Fields This is an overview of your …" at bounding box center [140, 44] width 281 height 65
click at [8, 71] on icon at bounding box center [6, 72] width 3 height 11
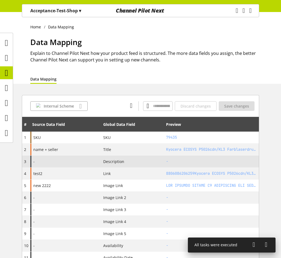
click at [53, 162] on div "-" at bounding box center [65, 161] width 71 height 12
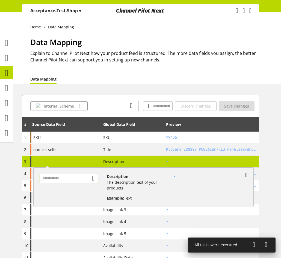
click at [59, 179] on input "text" at bounding box center [69, 178] width 58 height 10
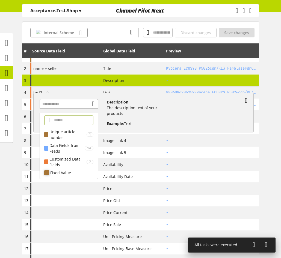
scroll to position [82, 0]
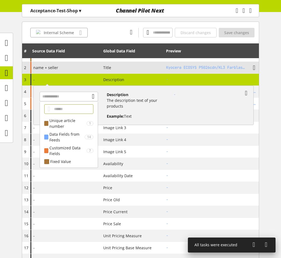
click at [116, 71] on td "Title" at bounding box center [132, 68] width 63 height 12
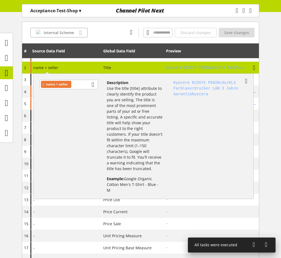
click at [116, 71] on td "Title" at bounding box center [132, 68] width 63 height 12
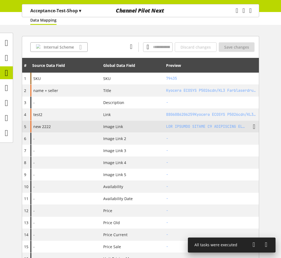
scroll to position [27, 0]
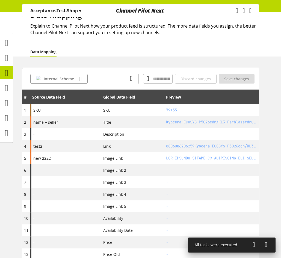
click at [64, 13] on p "Acceptance-Test-Shop ▾" at bounding box center [55, 10] width 51 height 7
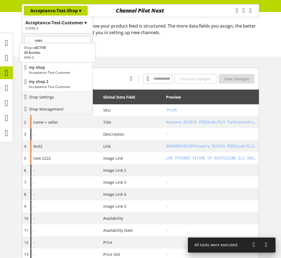
click at [54, 74] on p "Acceptance-Test-Customer" at bounding box center [59, 72] width 61 height 5
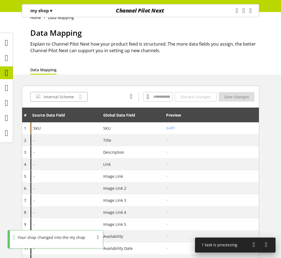
scroll to position [0, 0]
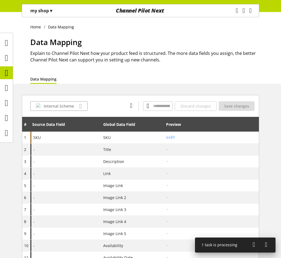
click at [52, 11] on span "▾" at bounding box center [51, 11] width 2 height 6
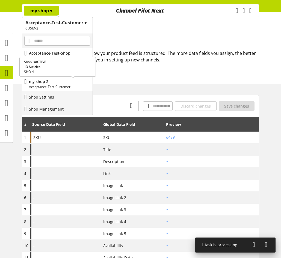
click at [58, 77] on div "my shop 2 Acceptance-Test-Customer" at bounding box center [57, 84] width 70 height 14
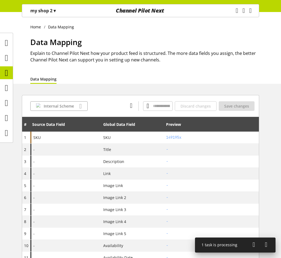
click at [44, 14] on div "my shop 2 ▾" at bounding box center [43, 11] width 38 height 10
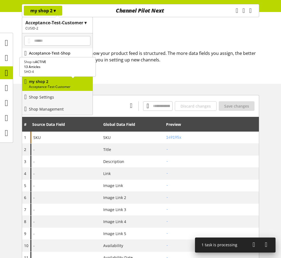
click at [62, 53] on p "Acceptance-Test-Shop" at bounding box center [59, 53] width 61 height 6
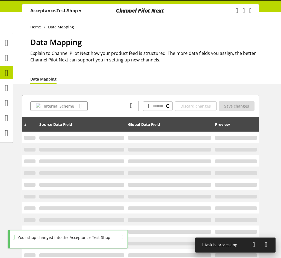
click at [8, 75] on icon at bounding box center [6, 72] width 3 height 11
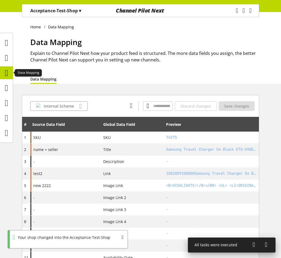
click at [5, 73] on icon at bounding box center [6, 72] width 3 height 11
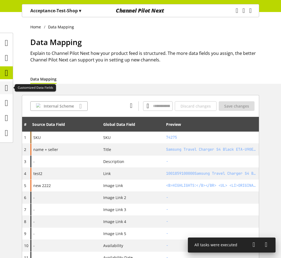
click at [7, 87] on icon at bounding box center [6, 87] width 3 height 11
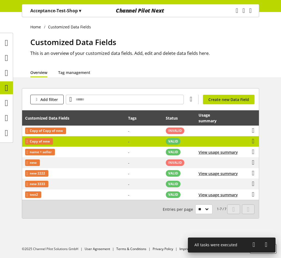
click at [79, 142] on td "Copy of new" at bounding box center [73, 141] width 103 height 11
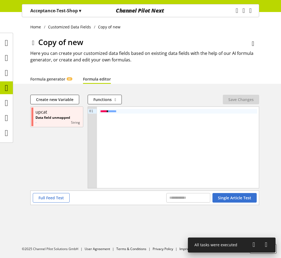
click at [3, 80] on ul at bounding box center [6, 87] width 13 height 103
click at [5, 86] on icon at bounding box center [6, 87] width 3 height 11
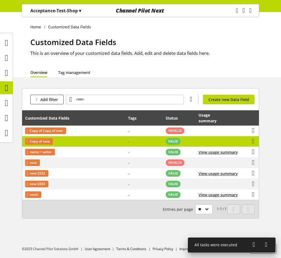
click at [59, 139] on td "Copy of new" at bounding box center [73, 141] width 103 height 11
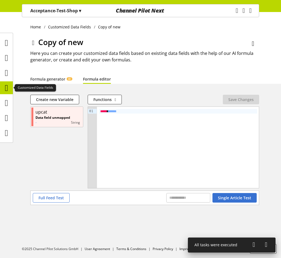
click at [5, 91] on icon at bounding box center [6, 87] width 3 height 11
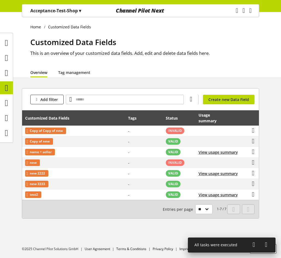
click at [50, 14] on div "Acceptance-Test-Shop ▾" at bounding box center [56, 11] width 64 height 10
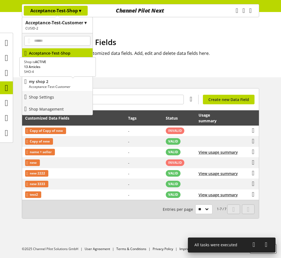
click at [57, 83] on p "my shop 2" at bounding box center [59, 82] width 61 height 6
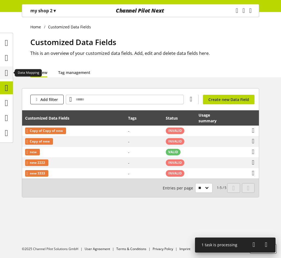
click at [5, 74] on icon at bounding box center [6, 72] width 3 height 11
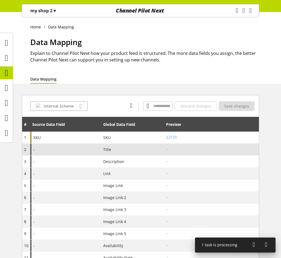
click at [65, 148] on div "-" at bounding box center [65, 149] width 71 height 12
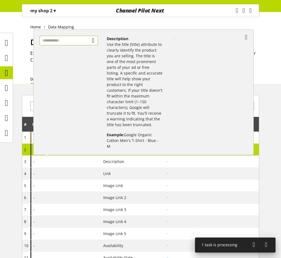
click at [77, 40] on input "text" at bounding box center [69, 41] width 58 height 10
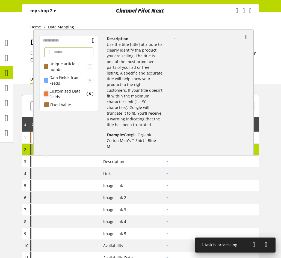
click at [65, 91] on div "Customized Data Fields" at bounding box center [67, 93] width 37 height 11
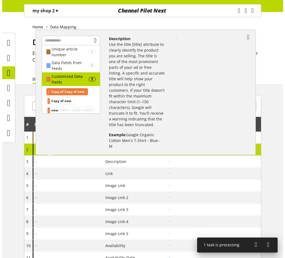
scroll to position [46, 0]
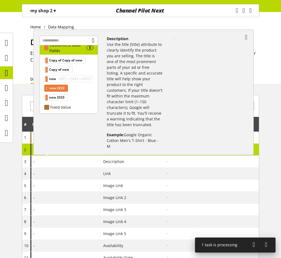
click at [64, 89] on span "new 2222" at bounding box center [56, 88] width 15 height 7
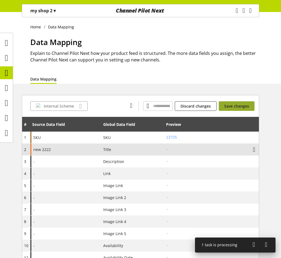
click at [234, 106] on span "Save changes" at bounding box center [236, 106] width 25 height 6
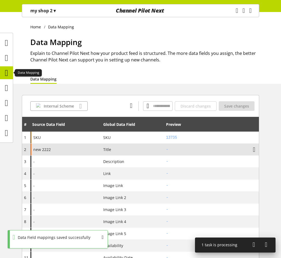
click at [5, 74] on icon at bounding box center [6, 72] width 3 height 11
click at [8, 86] on icon at bounding box center [6, 87] width 3 height 11
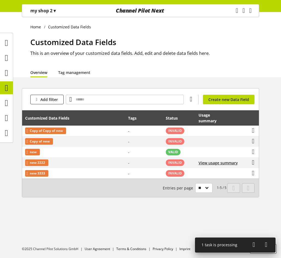
click at [46, 11] on p "my shop 2 ▾" at bounding box center [42, 10] width 25 height 7
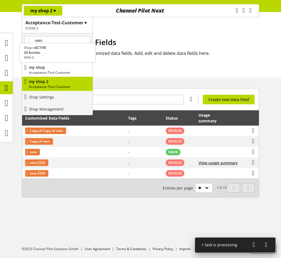
click at [55, 69] on p "my shop" at bounding box center [59, 67] width 61 height 6
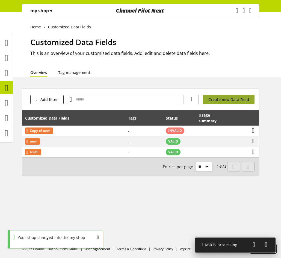
click at [215, 100] on span "Create new Data Field" at bounding box center [228, 100] width 41 height 6
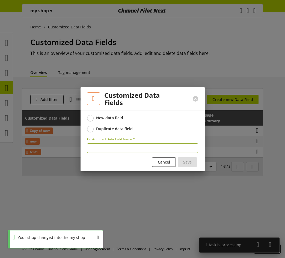
click at [136, 125] on div "New data field Duplicate data field" at bounding box center [142, 123] width 111 height 17
click at [122, 131] on label "Duplicate data field" at bounding box center [142, 129] width 111 height 7
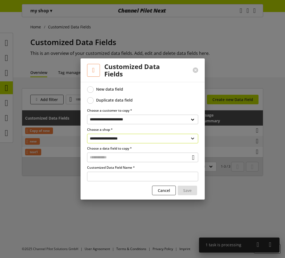
click at [117, 140] on select "**********" at bounding box center [142, 139] width 111 height 10
select select "**********"
click at [87, 134] on select "**********" at bounding box center [142, 139] width 111 height 10
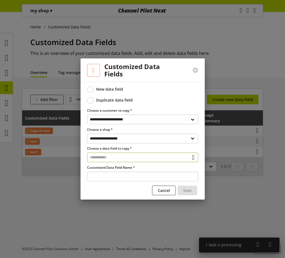
click at [113, 157] on input "text" at bounding box center [142, 157] width 111 height 10
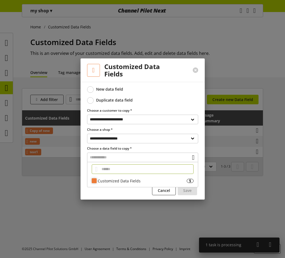
click at [115, 177] on div "Customized Data Fields 5" at bounding box center [142, 181] width 110 height 8
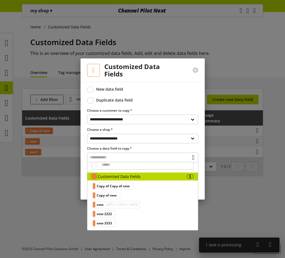
scroll to position [5, 0]
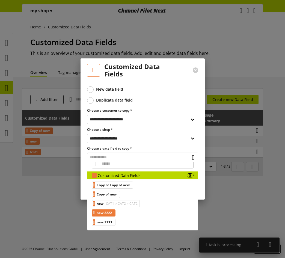
click at [112, 211] on span "new 2222" at bounding box center [104, 212] width 15 height 7
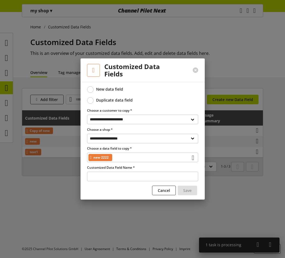
type input "********"
click at [192, 190] on button "Save" at bounding box center [187, 190] width 19 height 10
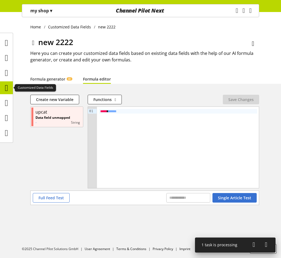
click at [5, 85] on icon at bounding box center [6, 87] width 3 height 11
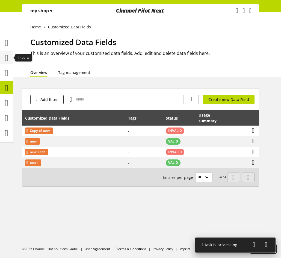
click at [8, 59] on icon at bounding box center [6, 57] width 3 height 11
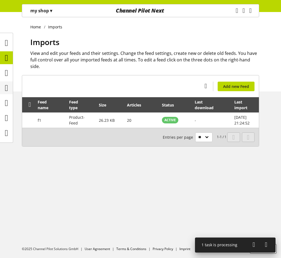
drag, startPoint x: 5, startPoint y: 85, endPoint x: 8, endPoint y: 86, distance: 3.7
click at [5, 85] on icon at bounding box center [6, 87] width 3 height 11
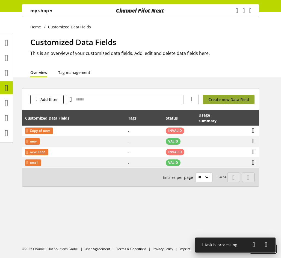
click at [214, 100] on span "Create new Data Field" at bounding box center [228, 100] width 41 height 6
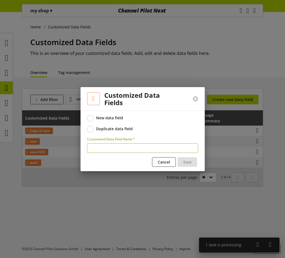
click at [140, 148] on input "text" at bounding box center [142, 148] width 111 height 10
type input "***"
click at [193, 161] on button "Save" at bounding box center [187, 162] width 19 height 10
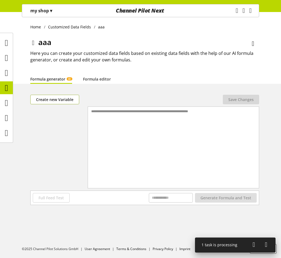
click at [70, 95] on button "Create new Variable" at bounding box center [54, 100] width 49 height 10
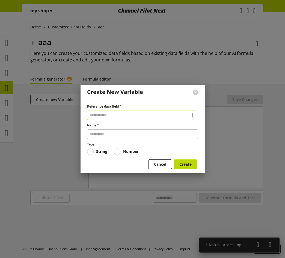
click at [114, 112] on input "text" at bounding box center [142, 115] width 111 height 10
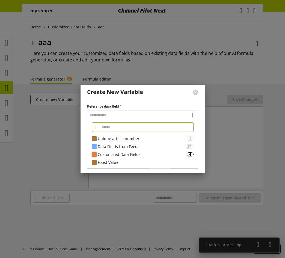
click at [135, 154] on div "Customized Data Fields" at bounding box center [142, 154] width 89 height 6
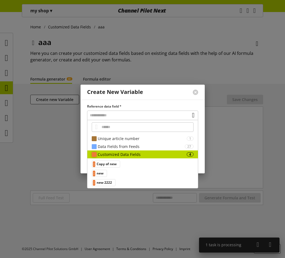
scroll to position [20, 0]
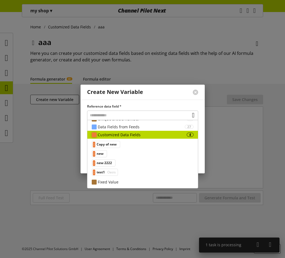
click at [131, 137] on div "Customized Data Fields" at bounding box center [142, 135] width 89 height 6
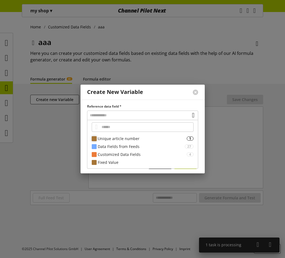
scroll to position [0, 0]
click at [111, 161] on div "Fixed Value" at bounding box center [146, 162] width 96 height 6
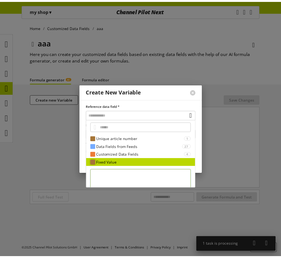
scroll to position [28, 0]
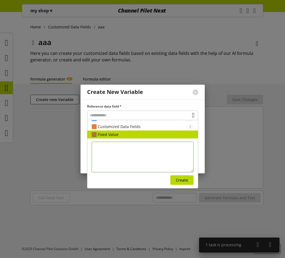
click at [116, 153] on textarea at bounding box center [143, 157] width 102 height 31
click at [134, 145] on textarea "*****" at bounding box center [143, 157] width 102 height 31
type textarea "****"
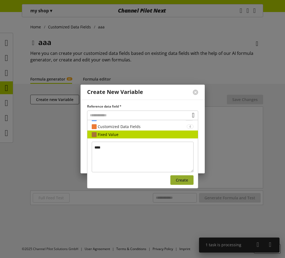
click at [176, 181] on span "Create" at bounding box center [182, 180] width 12 height 6
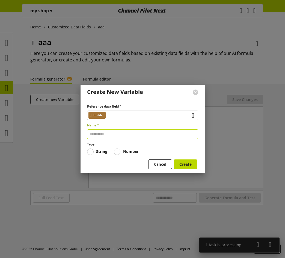
click at [154, 134] on input "text" at bounding box center [142, 134] width 111 height 10
type input "***"
click at [197, 162] on div "Cancel Create" at bounding box center [142, 164] width 111 height 11
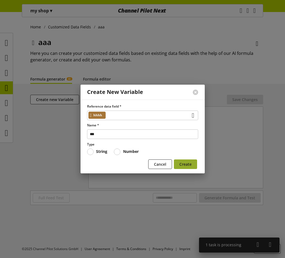
click at [191, 162] on button "Create" at bounding box center [185, 164] width 23 height 10
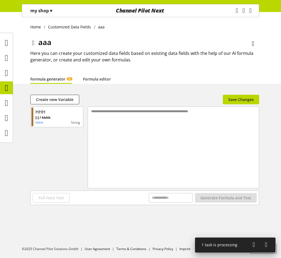
click at [135, 115] on div "**********" at bounding box center [173, 141] width 171 height 68
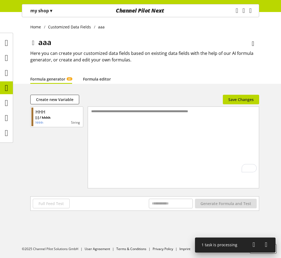
click at [98, 82] on link "Formula editor" at bounding box center [97, 79] width 28 height 6
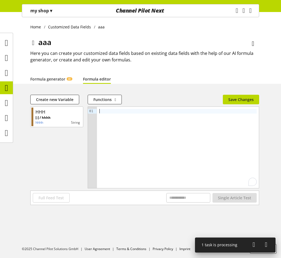
click at [111, 109] on div "To enrich screen reader interactions, please activate Accessibility in Grammarl…" at bounding box center [177, 111] width 157 height 5
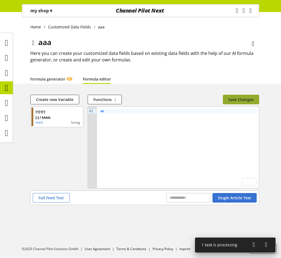
click at [239, 98] on span "Save Changes" at bounding box center [240, 100] width 25 height 6
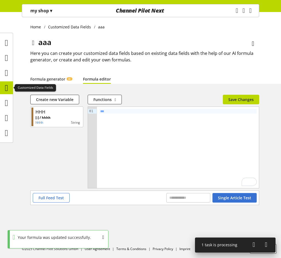
click at [7, 88] on icon at bounding box center [6, 87] width 3 height 11
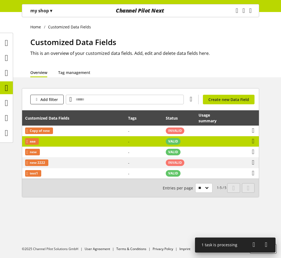
click at [102, 141] on td "aaa" at bounding box center [73, 141] width 103 height 11
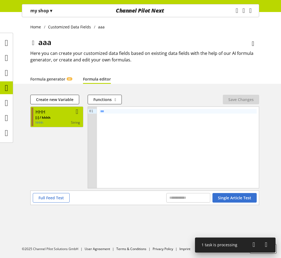
click at [50, 115] on div "HHH" at bounding box center [57, 112] width 44 height 7
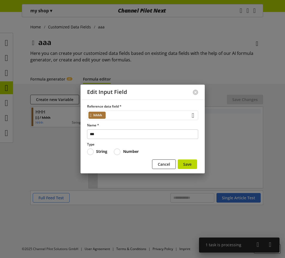
click at [130, 111] on div "hhhh" at bounding box center [142, 115] width 111 height 10
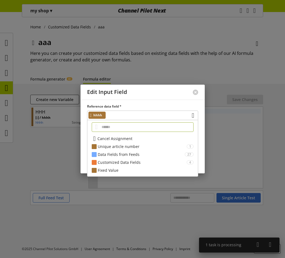
click at [128, 138] on span "Cancel Assignment" at bounding box center [114, 139] width 35 height 6
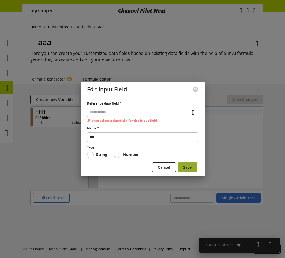
click at [189, 167] on span "Save" at bounding box center [187, 167] width 8 height 6
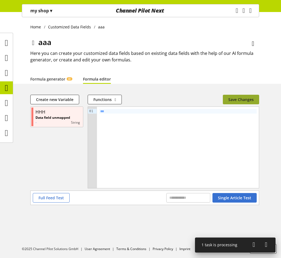
click at [229, 101] on span "Save Changes" at bounding box center [240, 100] width 25 height 6
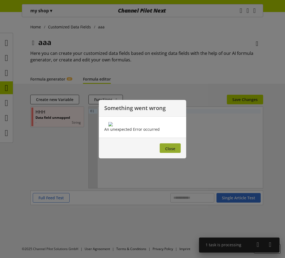
click at [173, 151] on span "Close" at bounding box center [170, 148] width 10 height 5
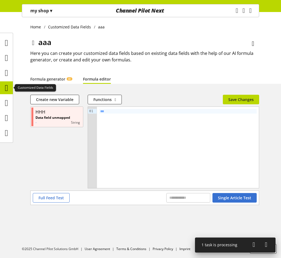
click at [6, 89] on icon at bounding box center [6, 87] width 3 height 11
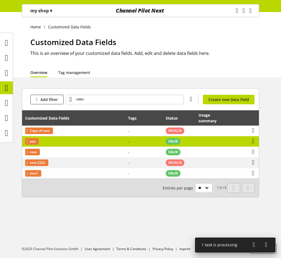
click at [61, 142] on td "aaa" at bounding box center [73, 141] width 103 height 11
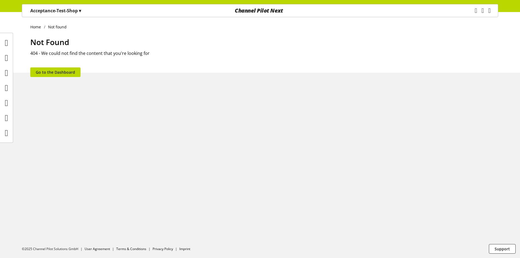
scroll to position [18, 0]
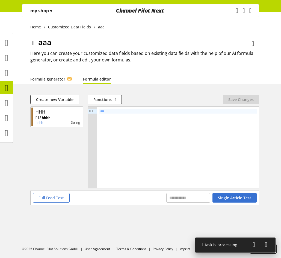
scroll to position [17, 0]
click at [8, 73] on icon at bounding box center [6, 72] width 3 height 11
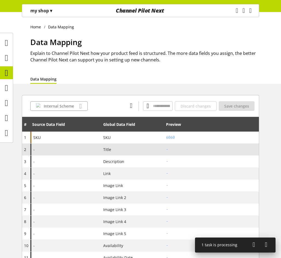
click at [69, 151] on div "-" at bounding box center [65, 149] width 71 height 12
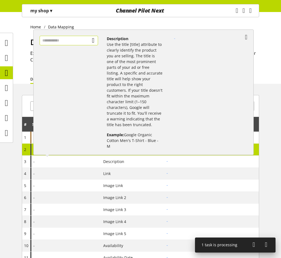
click at [82, 44] on input "text" at bounding box center [69, 41] width 58 height 10
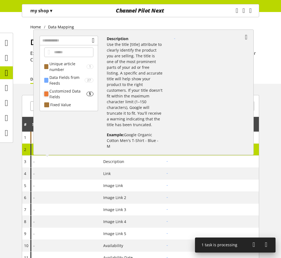
click at [73, 93] on div "Customized Data Fields" at bounding box center [67, 93] width 37 height 11
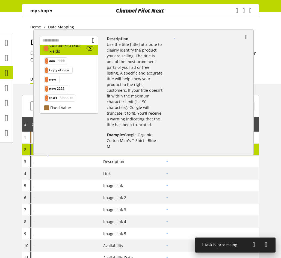
scroll to position [46, 0]
click at [58, 70] on span "Copy of new" at bounding box center [59, 69] width 20 height 7
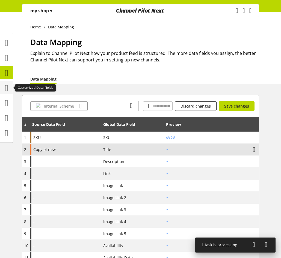
click at [5, 87] on icon at bounding box center [6, 87] width 3 height 11
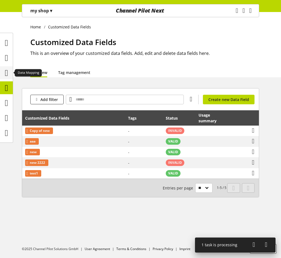
click at [8, 71] on icon at bounding box center [6, 72] width 3 height 11
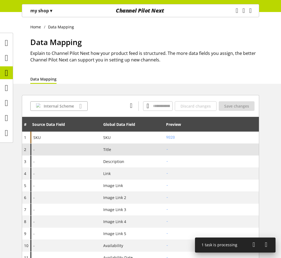
click at [188, 149] on h2 "-" at bounding box center [206, 149] width 81 height 6
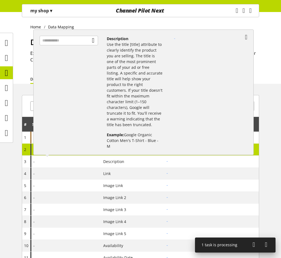
click at [84, 144] on div "- Description Use the title [title] attribute to clearly identify the product y…" at bounding box center [65, 149] width 71 height 12
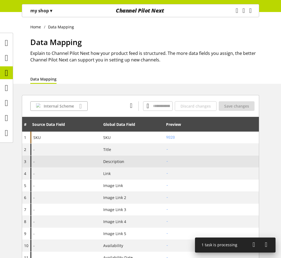
click at [85, 156] on div "-" at bounding box center [65, 161] width 71 height 12
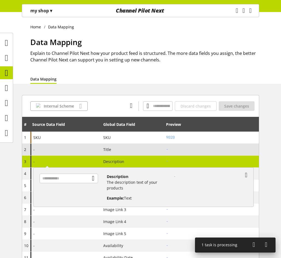
click at [85, 152] on div "-" at bounding box center [65, 149] width 71 height 12
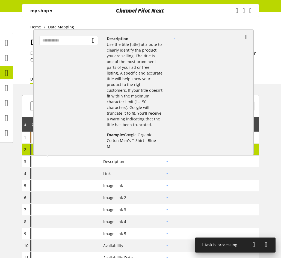
click at [89, 35] on div at bounding box center [70, 90] width 71 height 118
click at [88, 43] on input "text" at bounding box center [69, 41] width 58 height 10
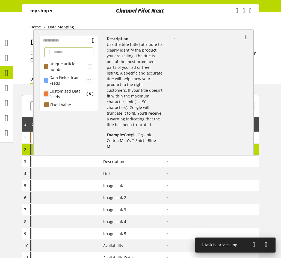
click at [72, 90] on div "Customized Data Fields" at bounding box center [67, 93] width 37 height 11
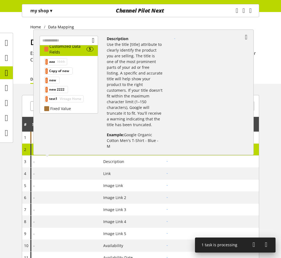
scroll to position [46, 0]
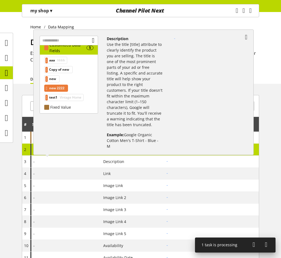
click at [64, 88] on span "new 2222" at bounding box center [56, 88] width 15 height 7
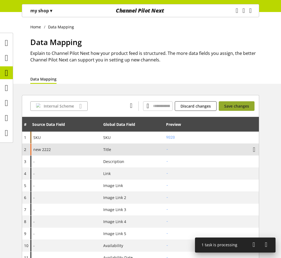
click at [230, 107] on span "Save changes" at bounding box center [236, 106] width 25 height 6
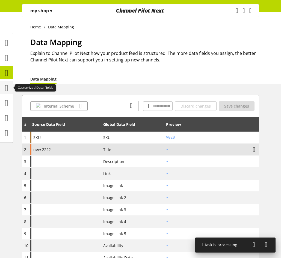
click at [5, 84] on icon at bounding box center [6, 87] width 3 height 11
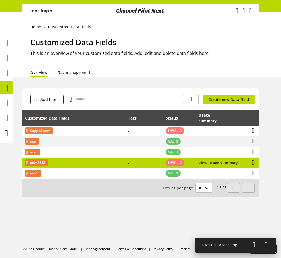
click at [71, 163] on td "new 2222" at bounding box center [73, 162] width 103 height 11
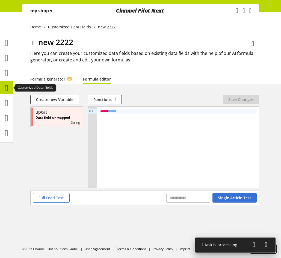
click at [6, 86] on icon at bounding box center [6, 87] width 3 height 11
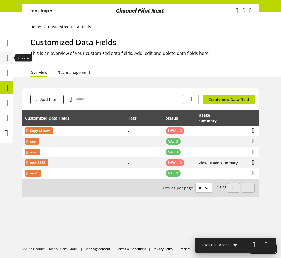
click at [6, 59] on icon at bounding box center [6, 57] width 3 height 11
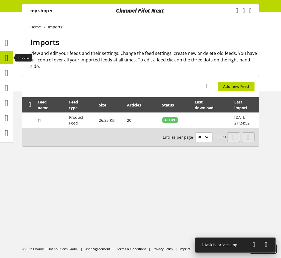
click at [8, 58] on icon at bounding box center [6, 57] width 3 height 11
